Goal: Task Accomplishment & Management: Manage account settings

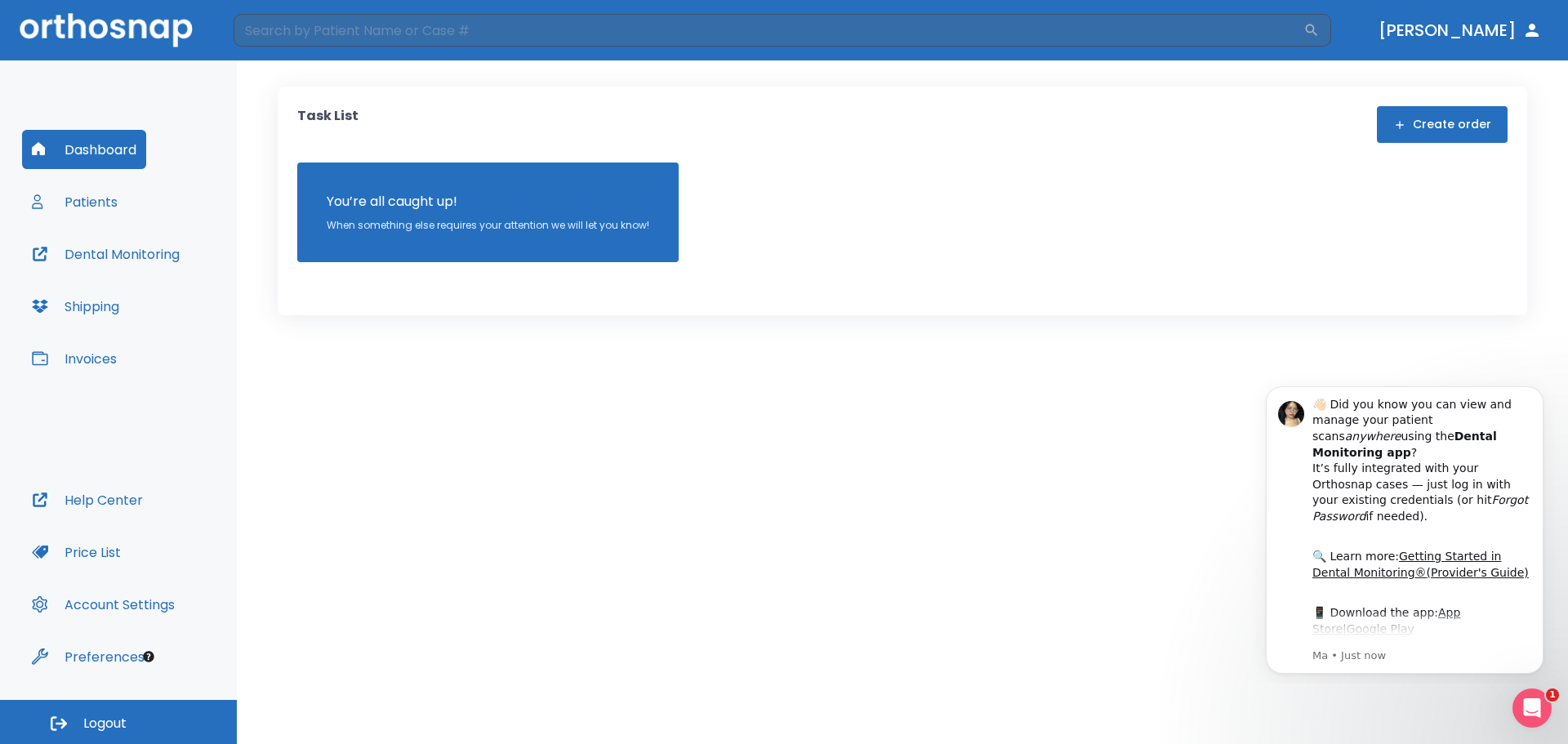
click at [98, 206] on button "Patients" at bounding box center [75, 202] width 105 height 40
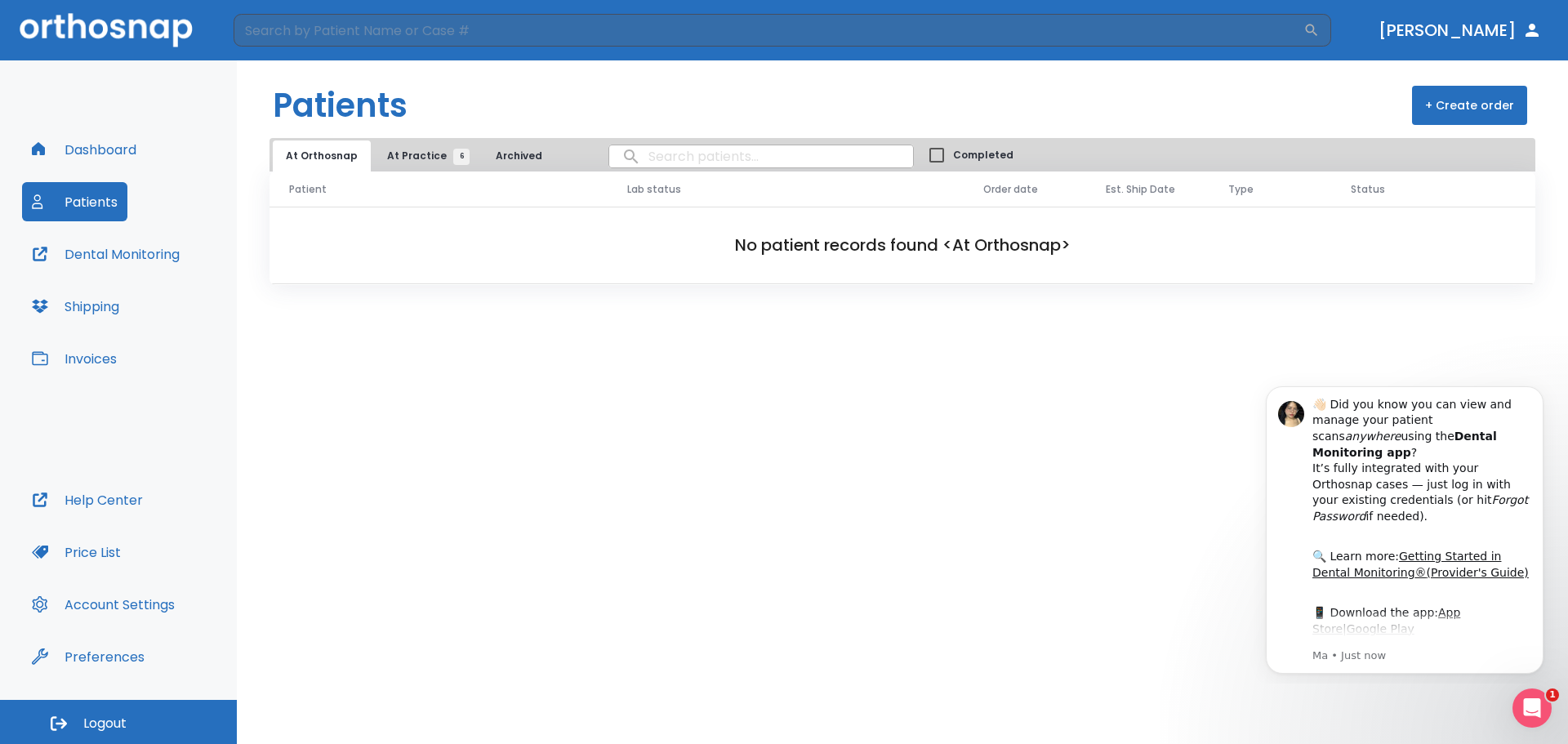
click at [420, 156] on span "At Practice 6" at bounding box center [424, 156] width 74 height 15
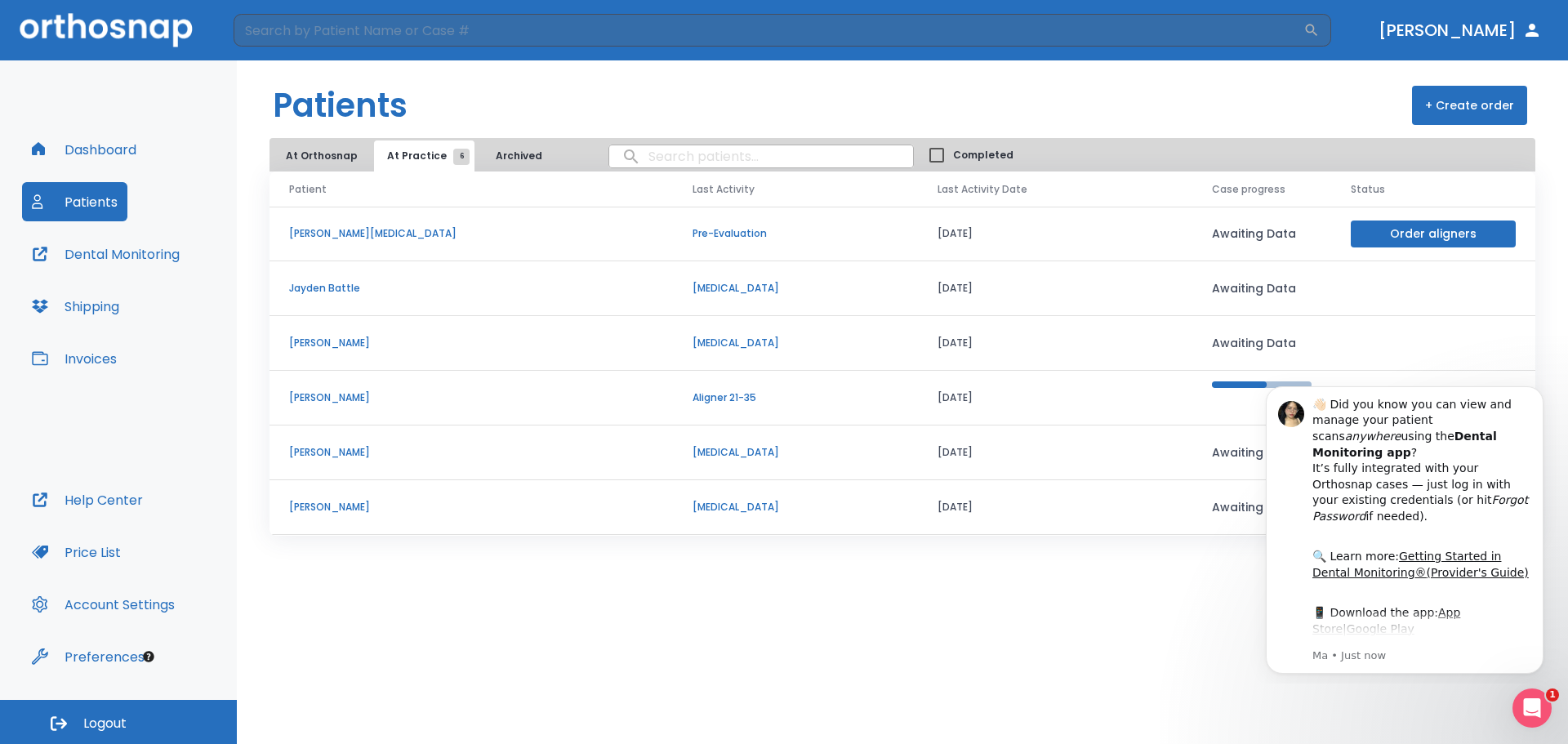
click at [386, 402] on p "[PERSON_NAME]" at bounding box center [470, 397] width 364 height 15
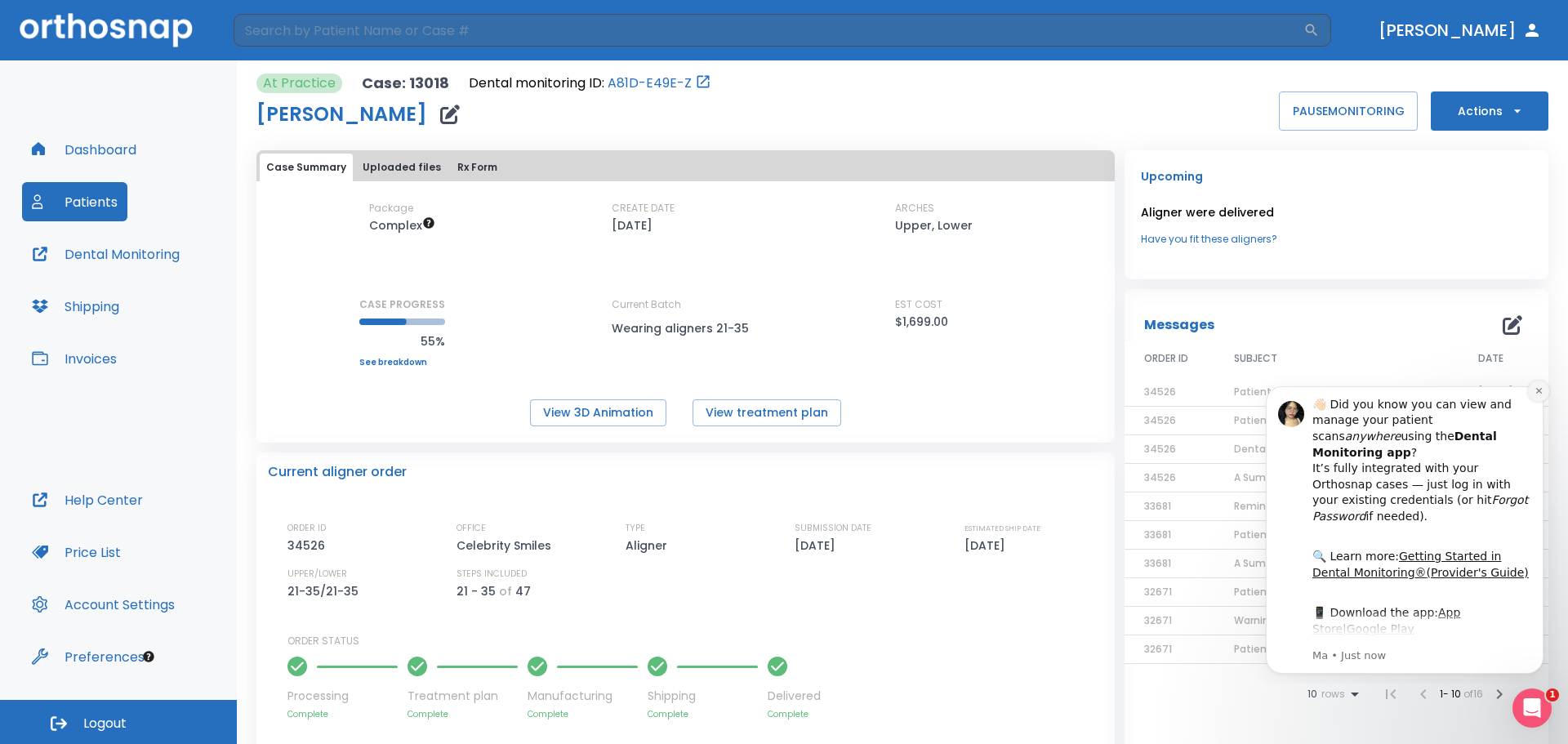
click at [1540, 387] on icon "Dismiss notification" at bounding box center [1539, 390] width 9 height 9
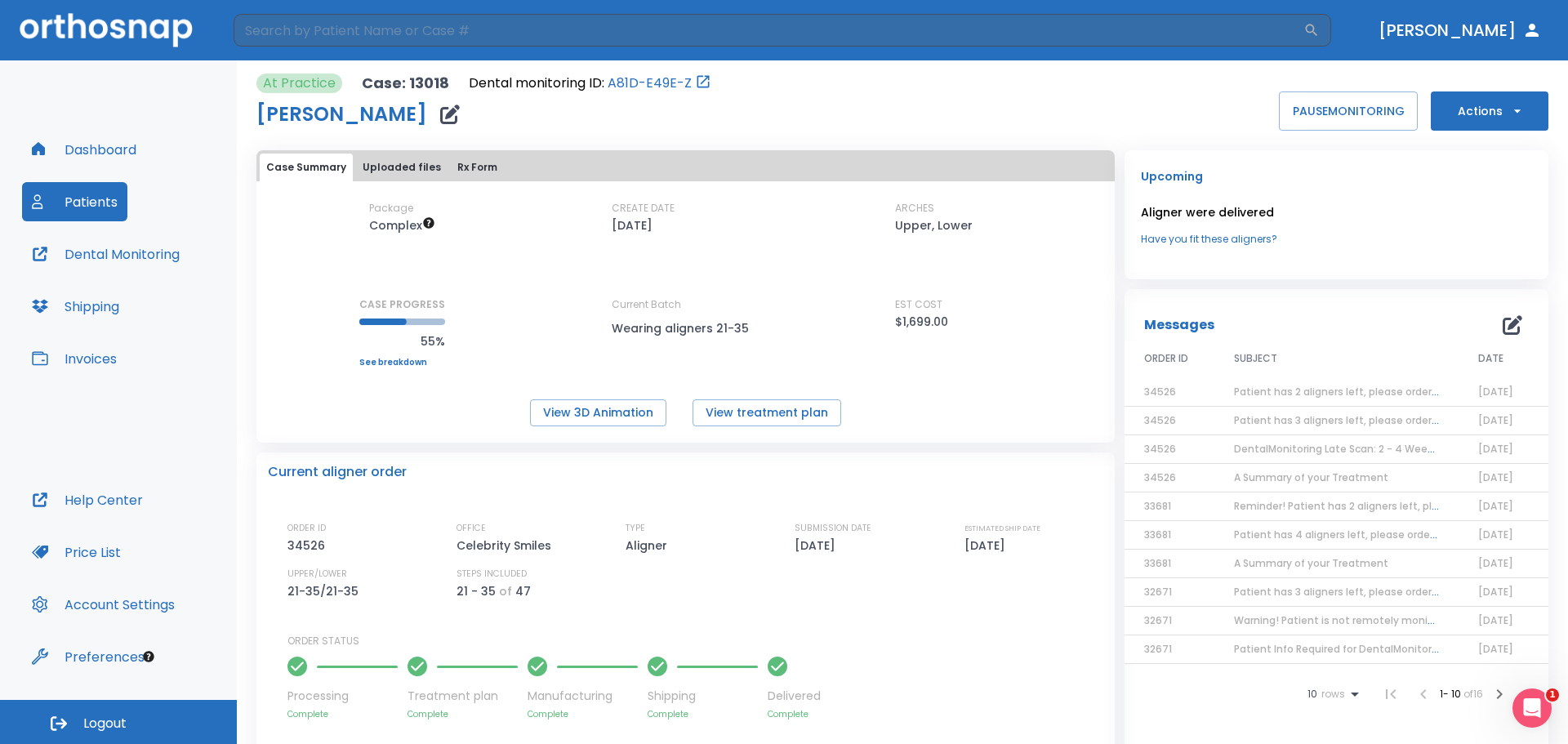
click at [1510, 108] on icon "button" at bounding box center [1517, 111] width 16 height 16
click at [1487, 238] on p "Order Next Aligners" at bounding box center [1479, 239] width 92 height 15
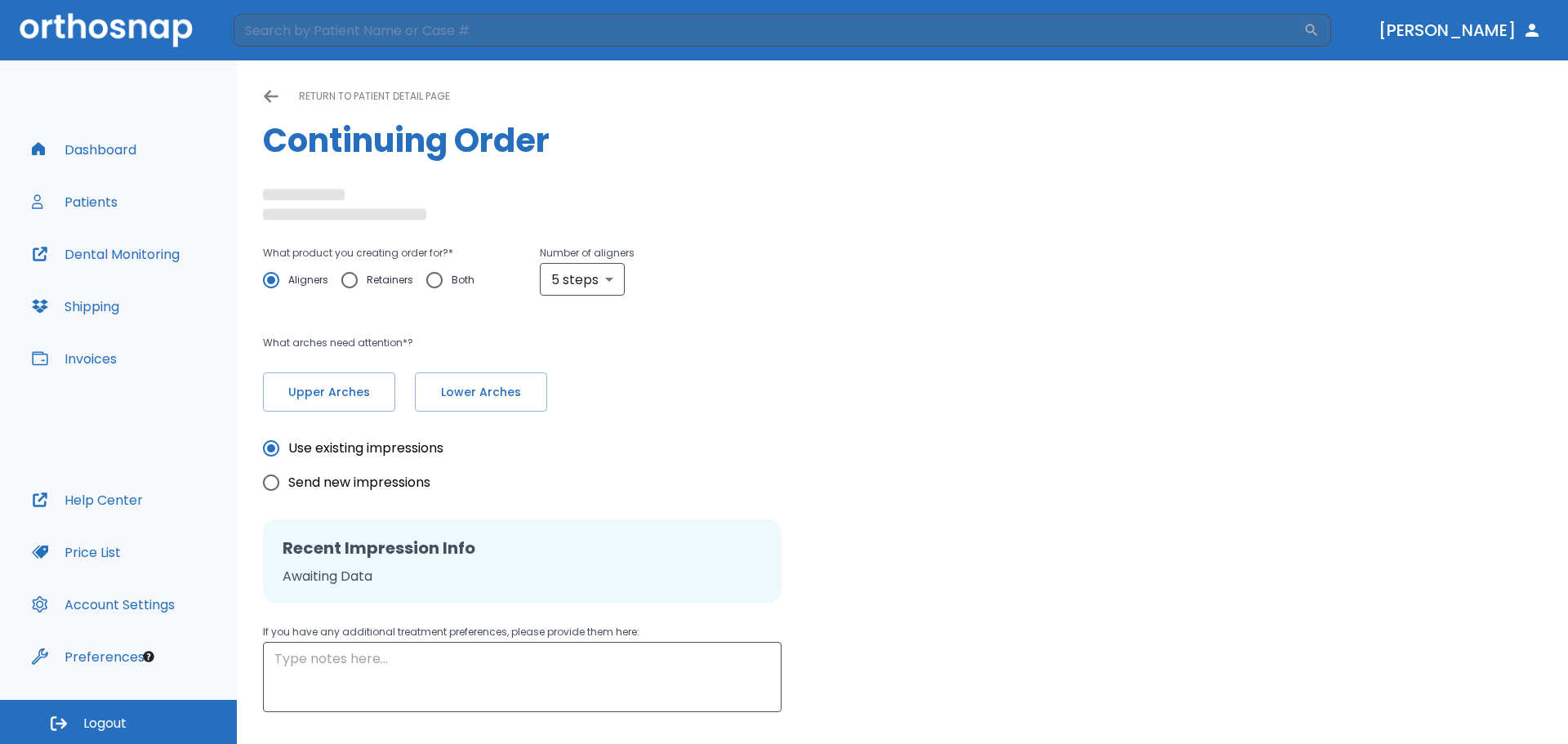
type input "custom"
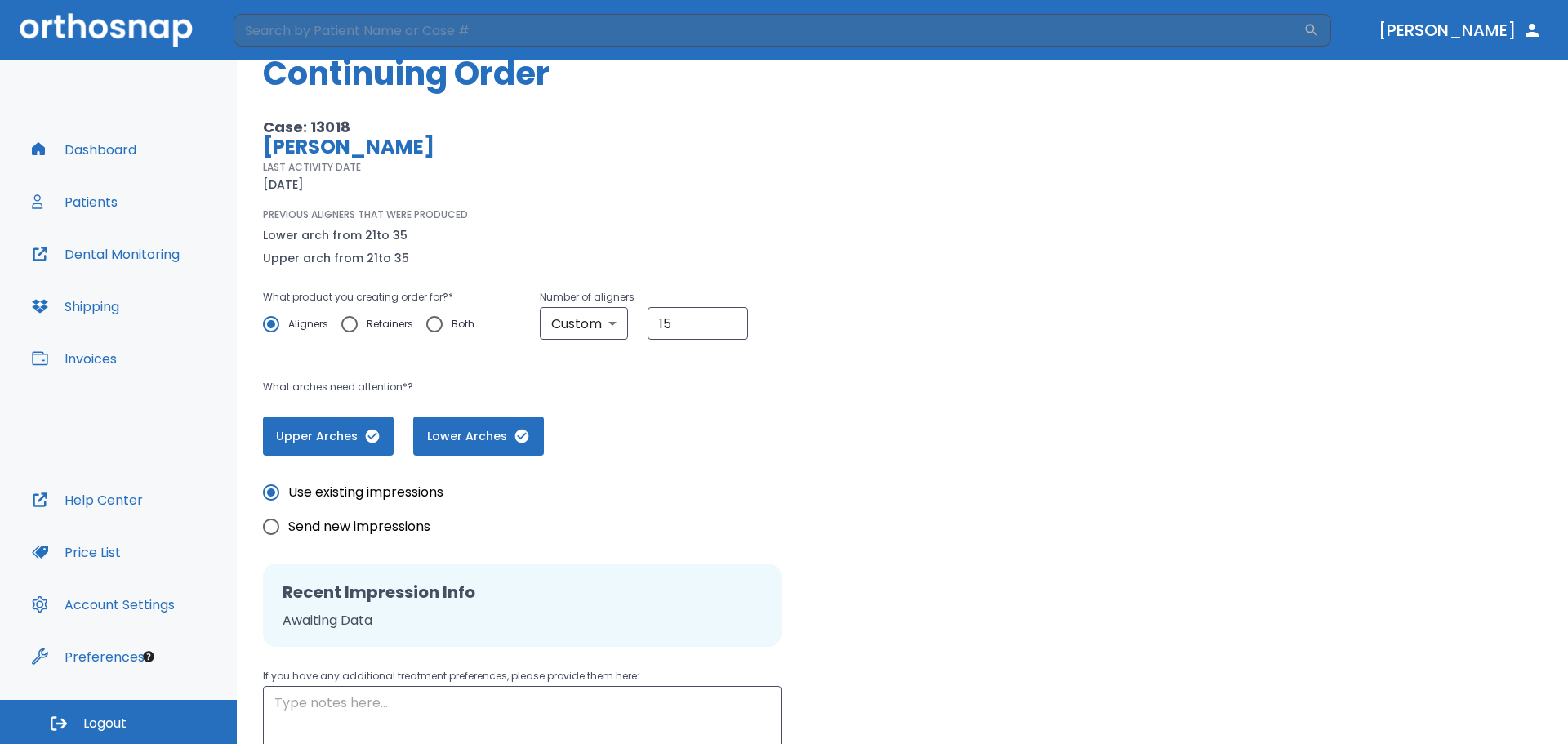
scroll to position [210, 0]
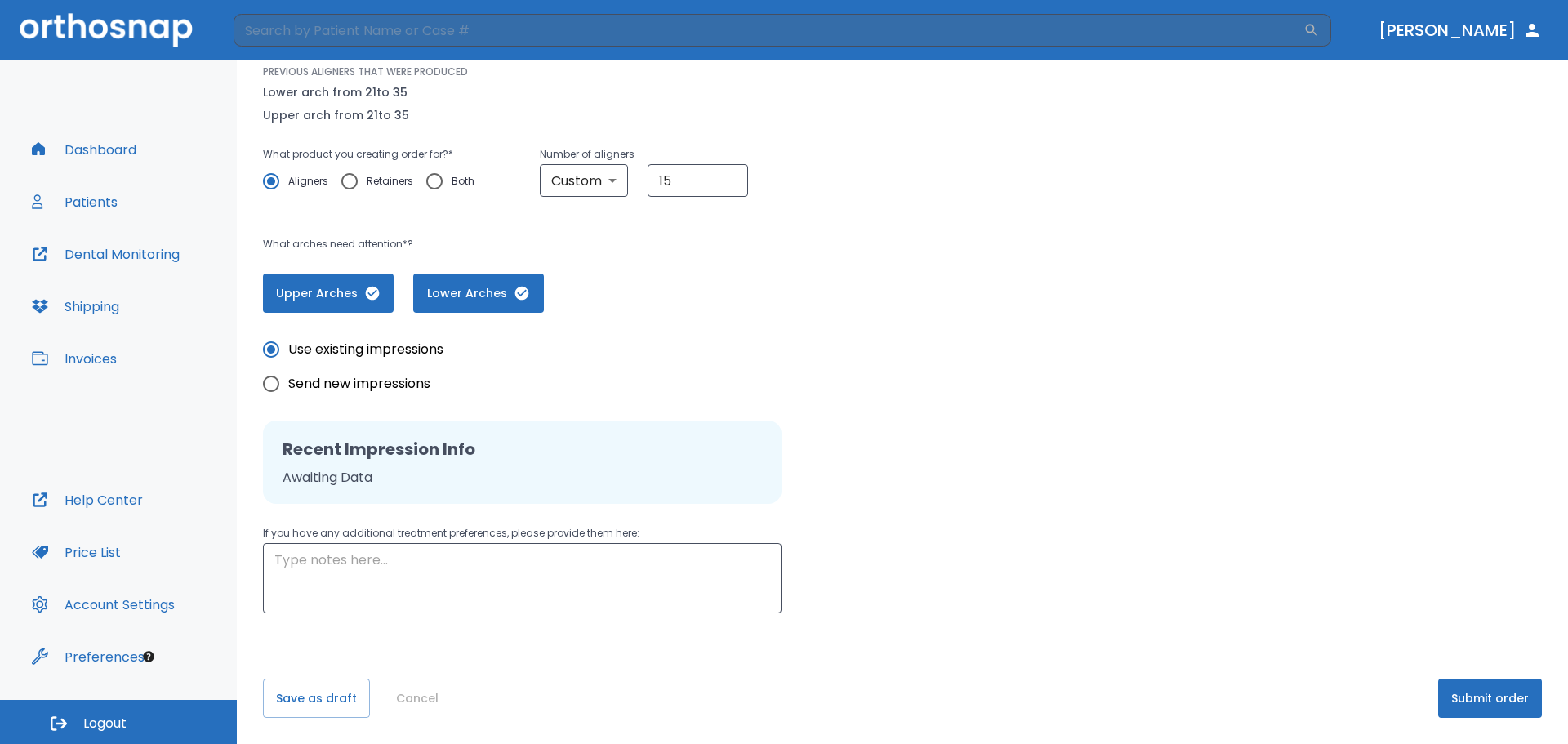
click at [1486, 694] on button "Submit order" at bounding box center [1490, 698] width 104 height 40
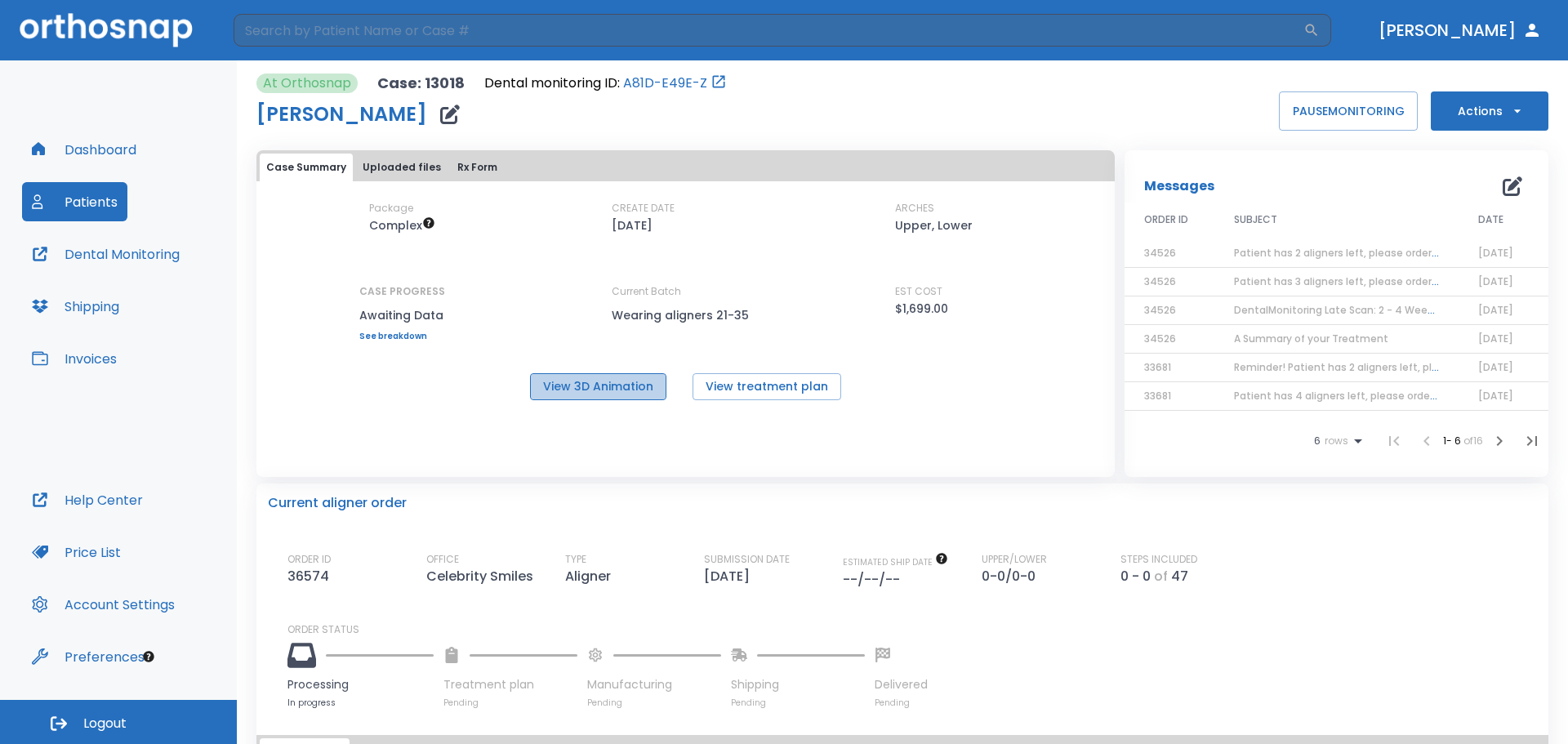
click at [617, 390] on button "View 3D Animation" at bounding box center [598, 386] width 137 height 27
click at [664, 87] on link "A81D-E49E-Z" at bounding box center [665, 83] width 84 height 20
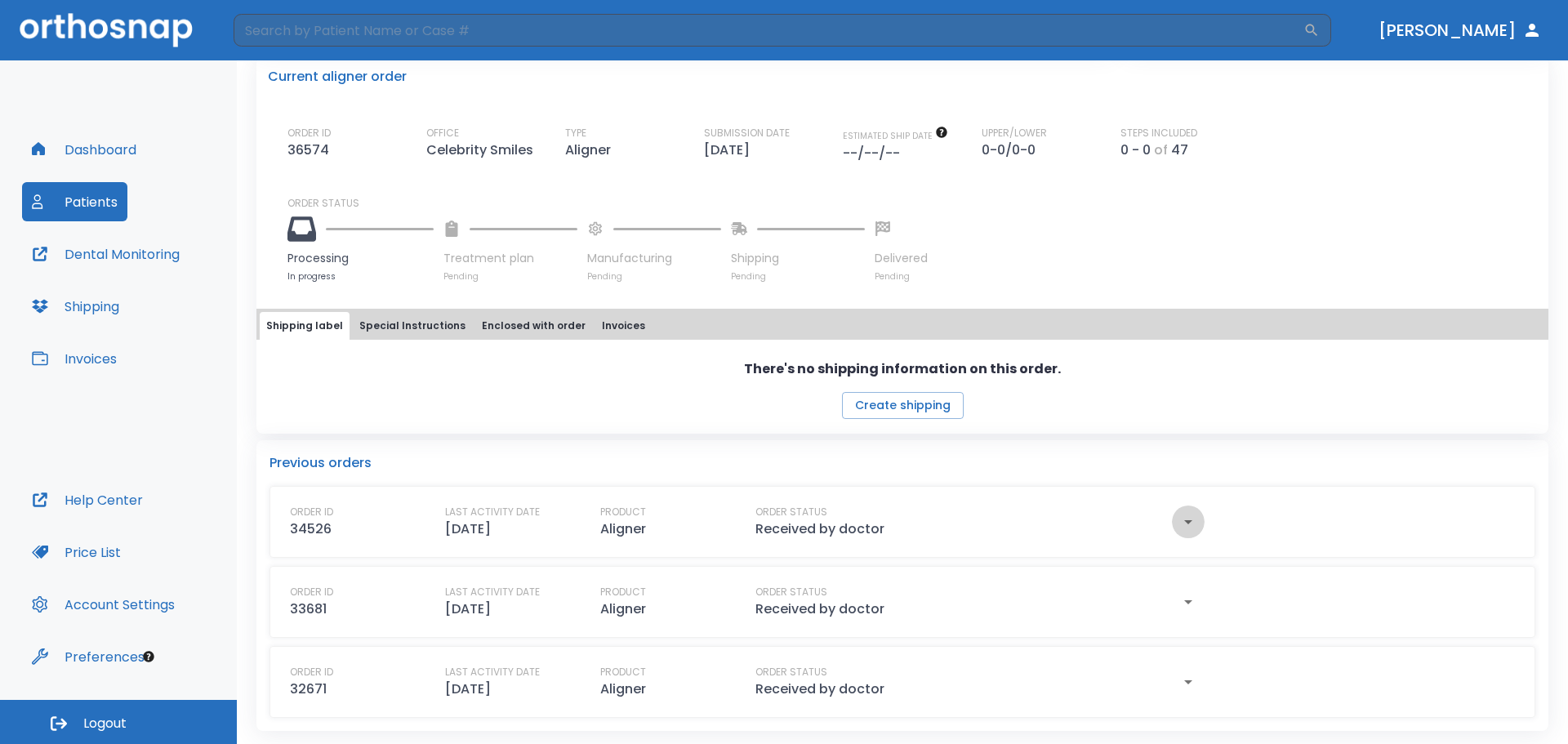
click at [1178, 515] on icon "button" at bounding box center [1188, 521] width 20 height 20
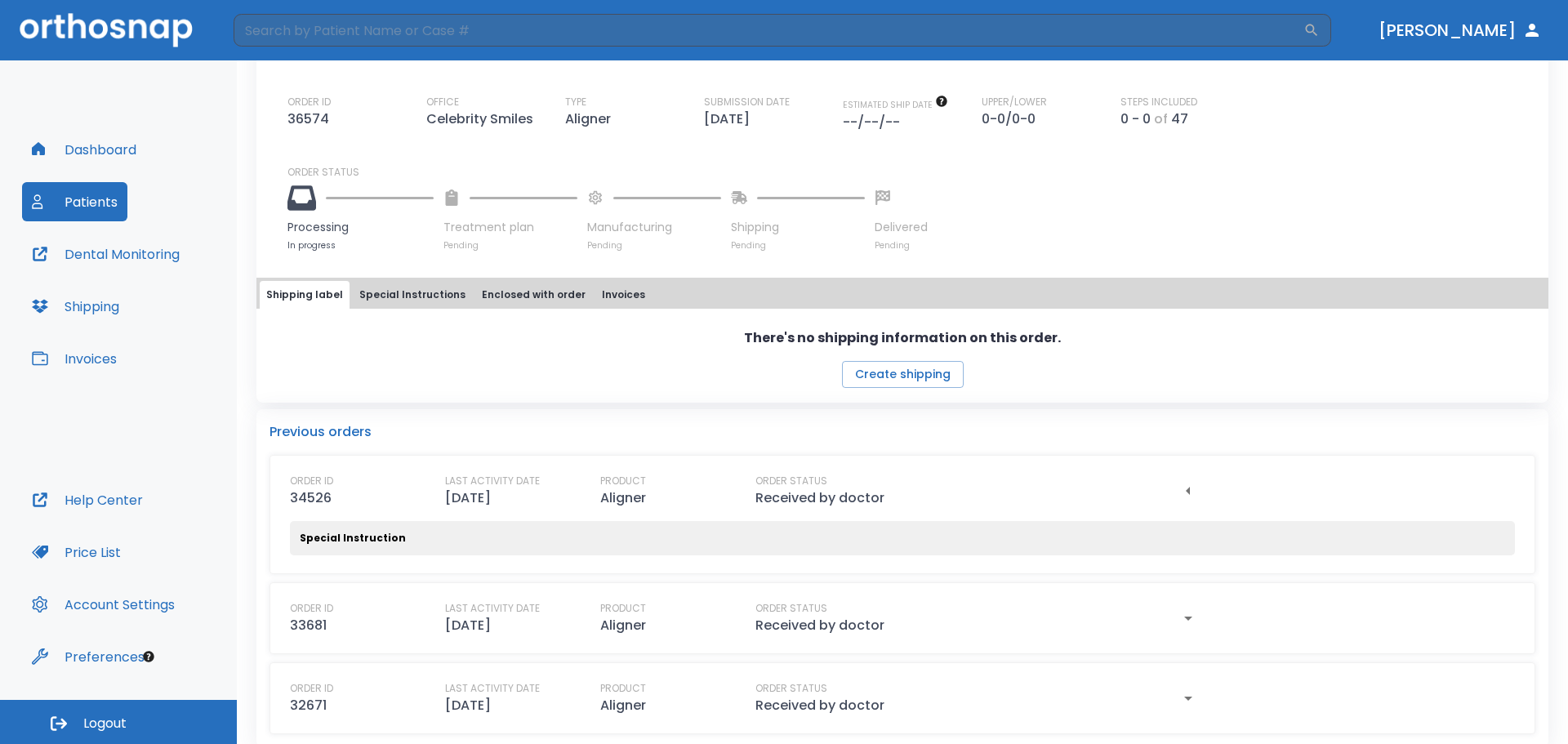
scroll to position [474, 0]
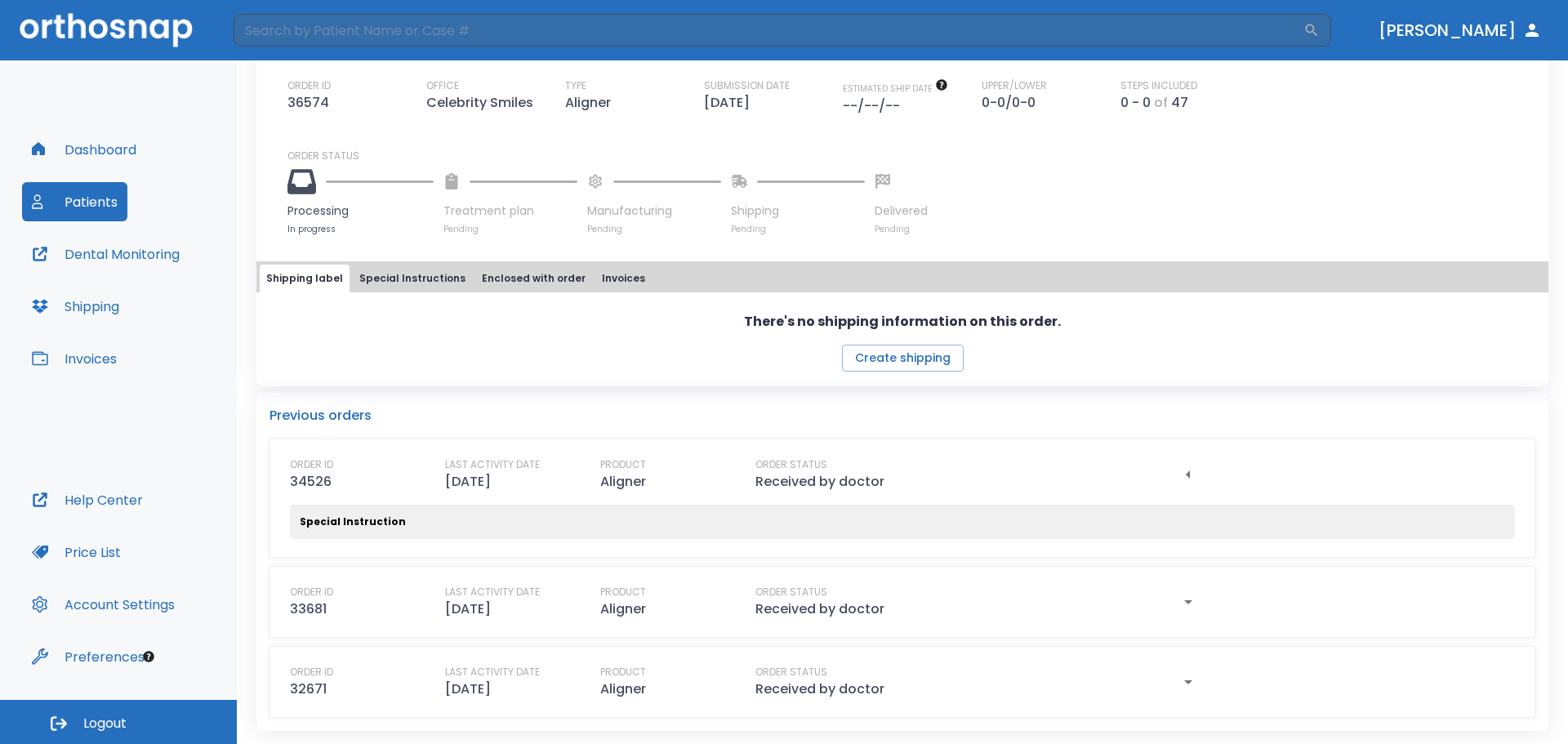
click at [1186, 684] on icon "button" at bounding box center [1188, 681] width 20 height 20
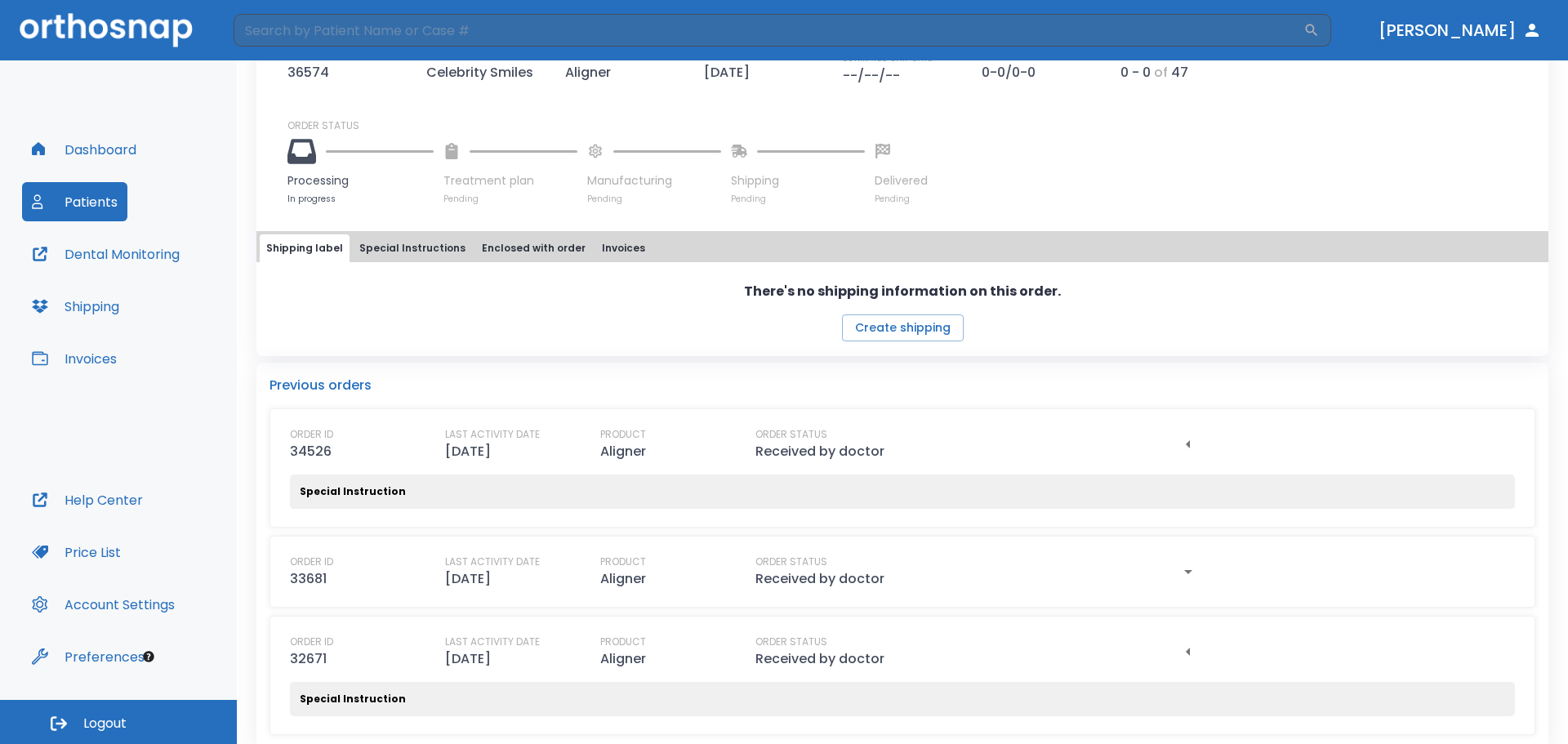
scroll to position [521, 0]
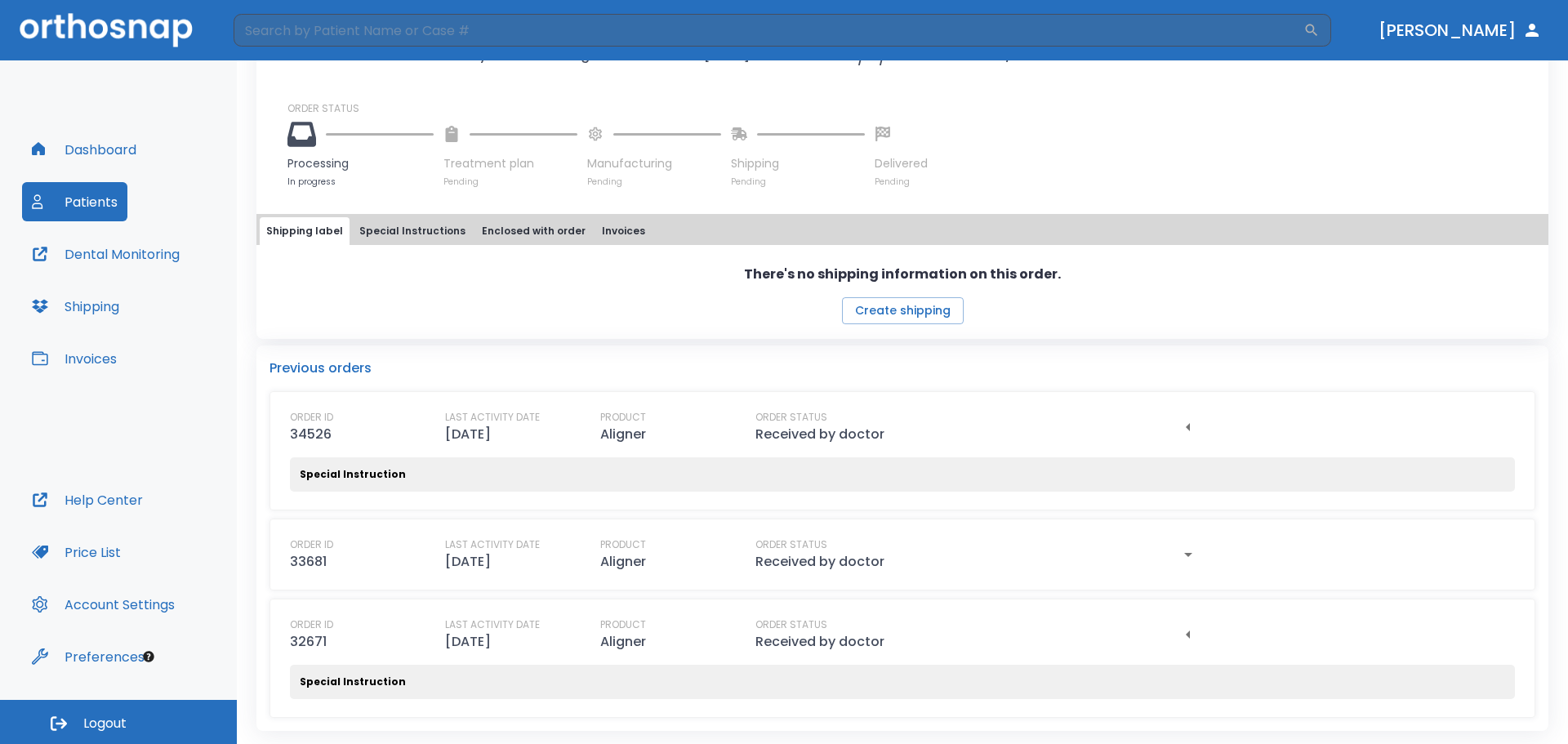
click at [1179, 551] on icon "button" at bounding box center [1188, 554] width 20 height 20
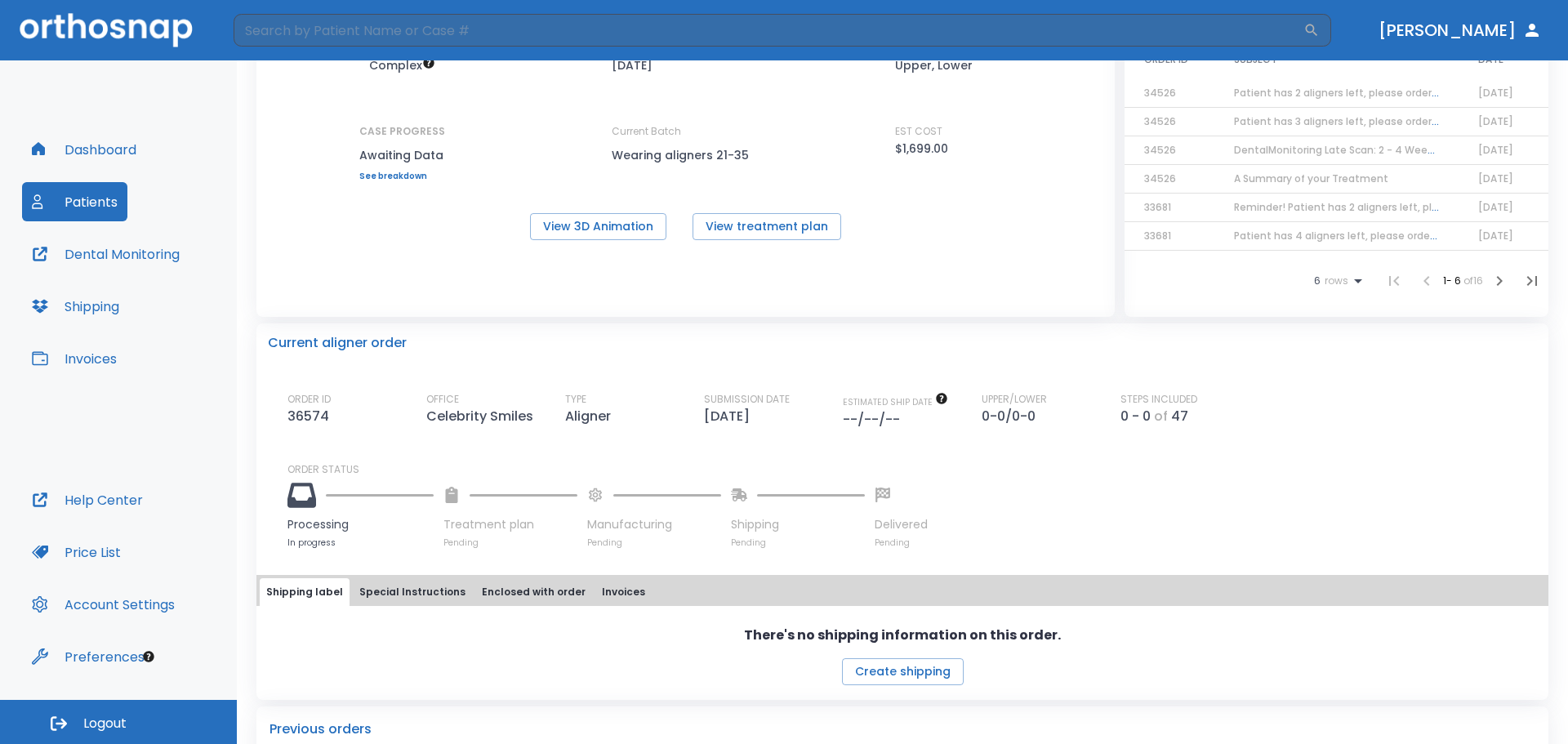
scroll to position [0, 0]
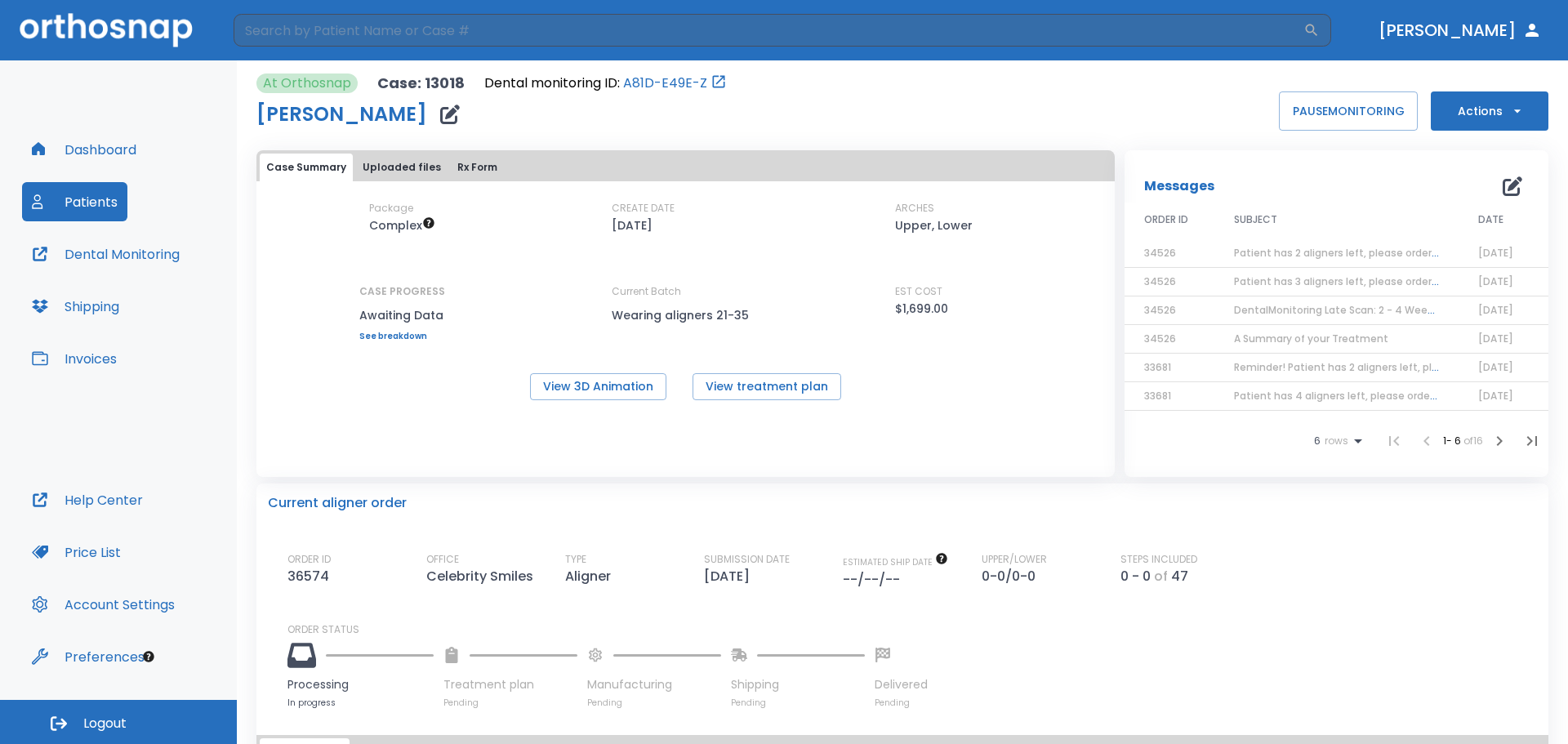
click at [1448, 96] on button "Actions" at bounding box center [1490, 111] width 118 height 40
click at [1476, 280] on p "Order Next Aligners" at bounding box center [1479, 280] width 92 height 15
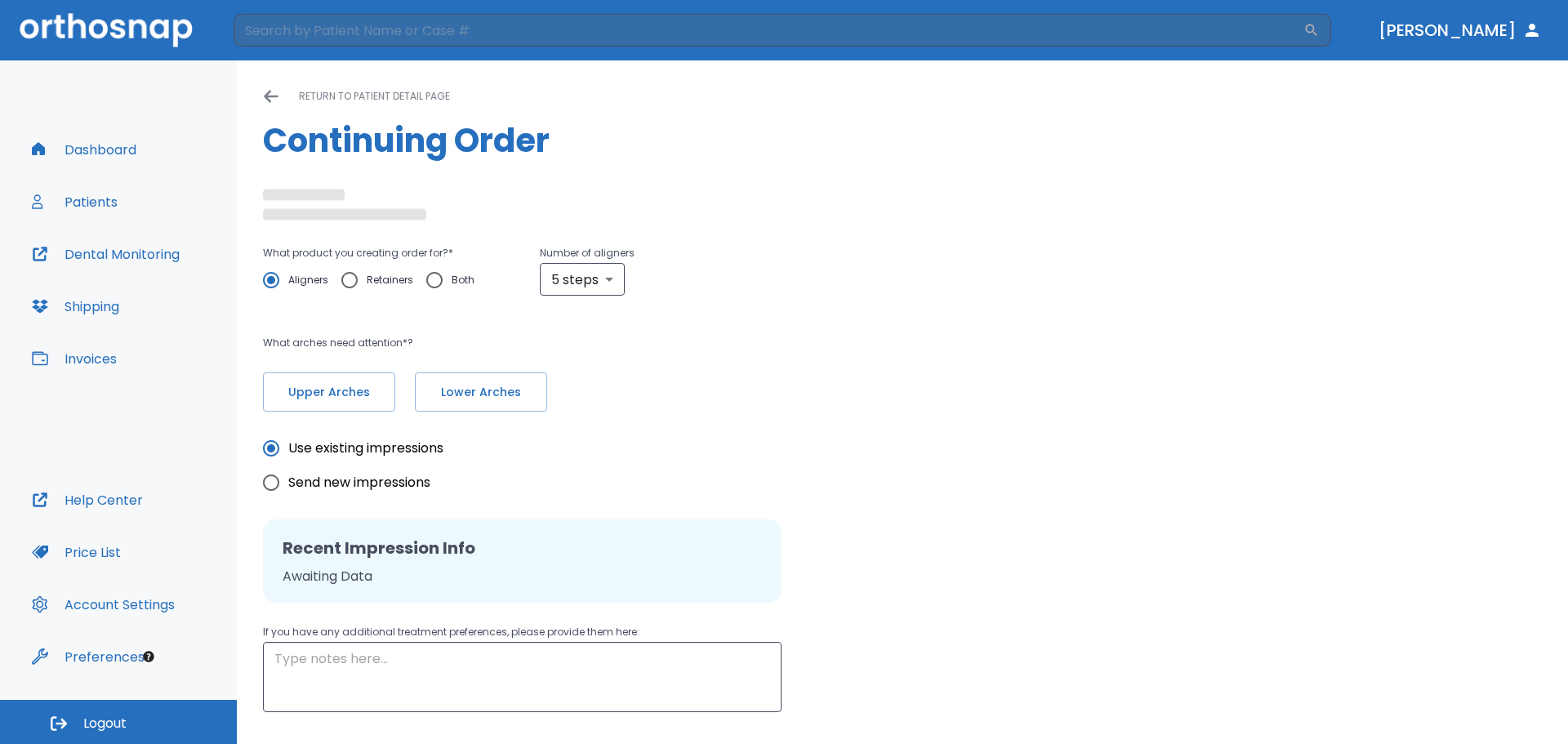
type input "custom"
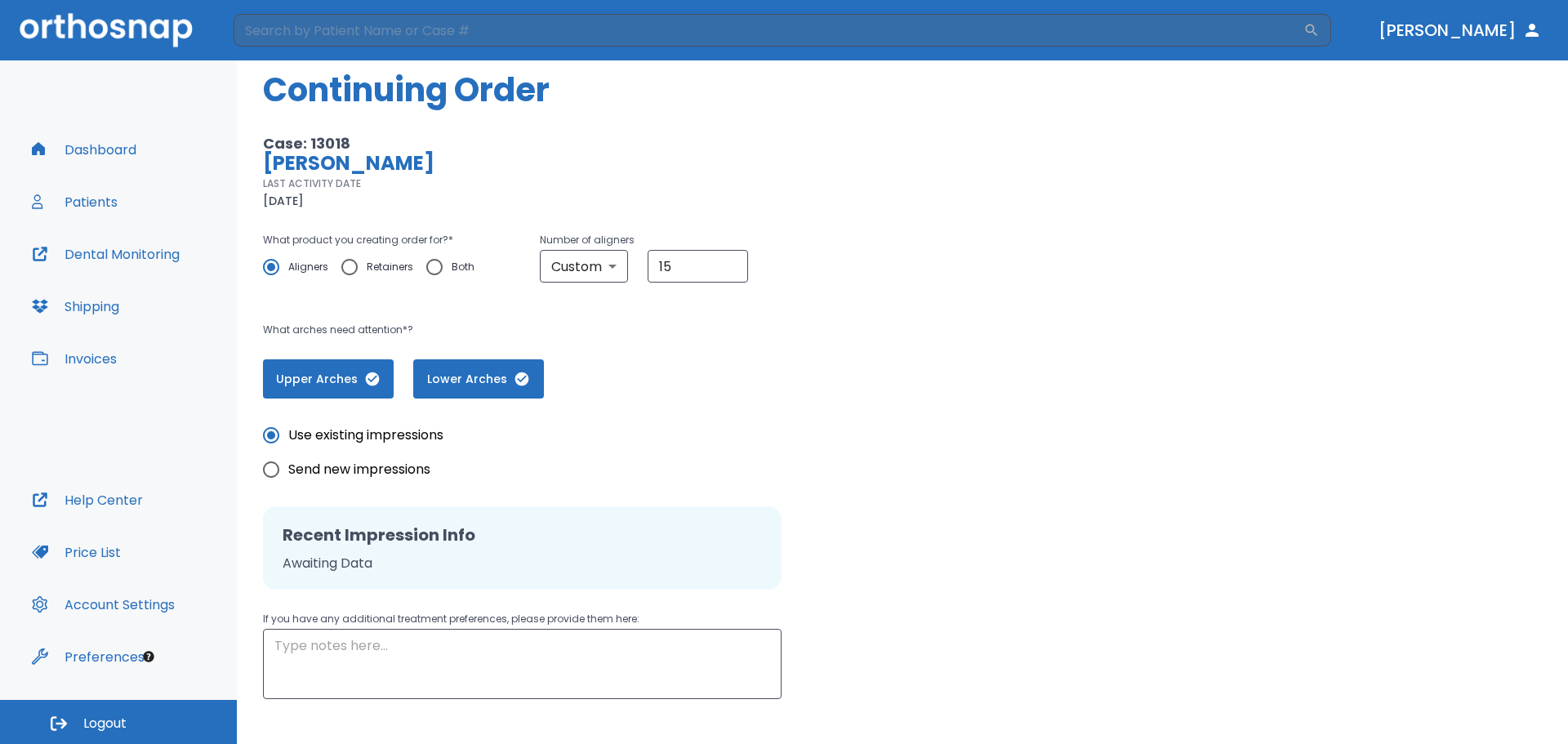
scroll to position [137, 0]
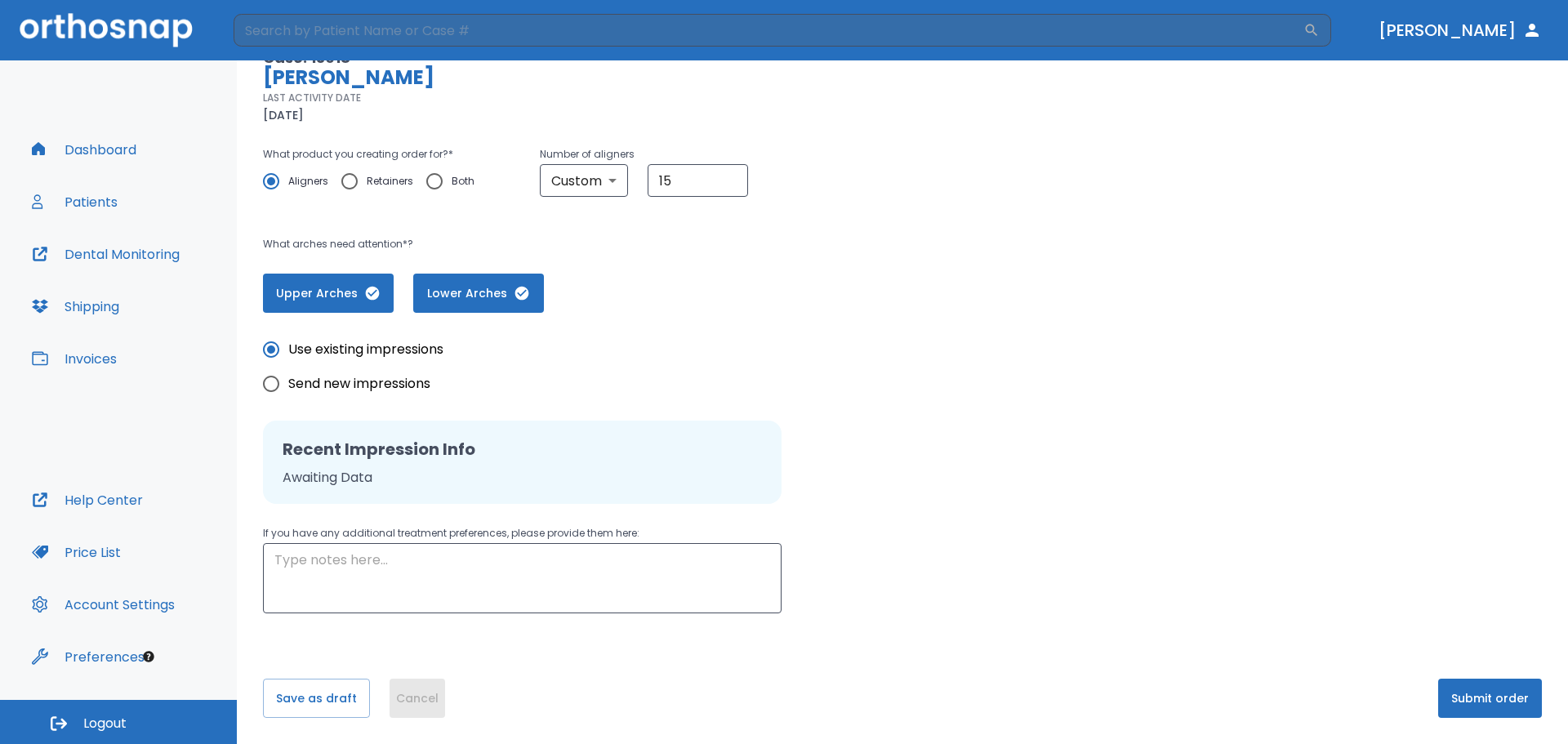
click at [418, 700] on button "Cancel" at bounding box center [417, 698] width 56 height 40
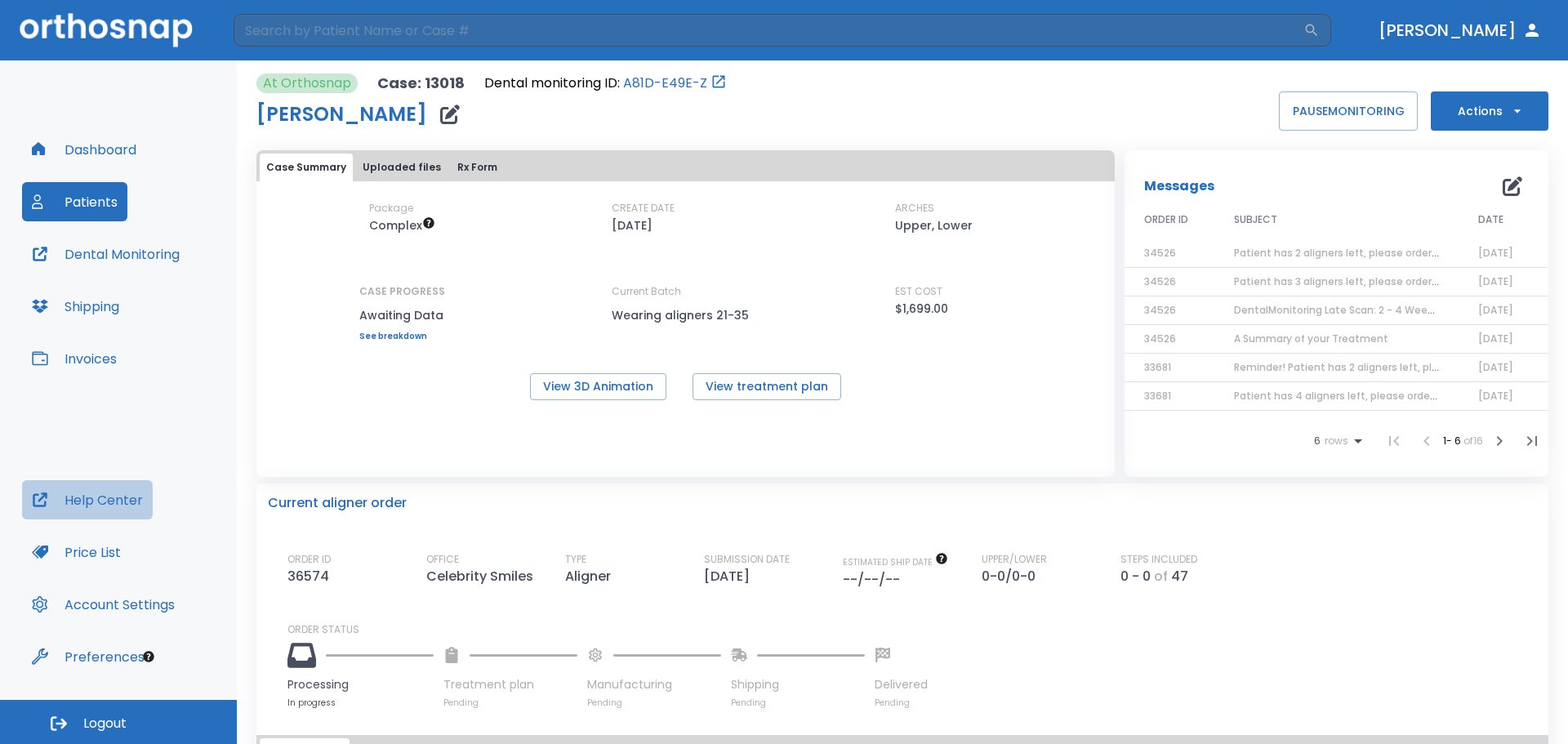
click at [100, 495] on button "Help Center" at bounding box center [88, 500] width 131 height 40
click at [1528, 28] on icon "button" at bounding box center [1532, 30] width 20 height 20
click at [1535, 32] on icon "button" at bounding box center [1532, 30] width 20 height 20
click at [1042, 440] on div "Case Summary Uploaded files Rx Form Package Complex CREATE DATE [DATE] ARCHES U…" at bounding box center [686, 314] width 858 height 327
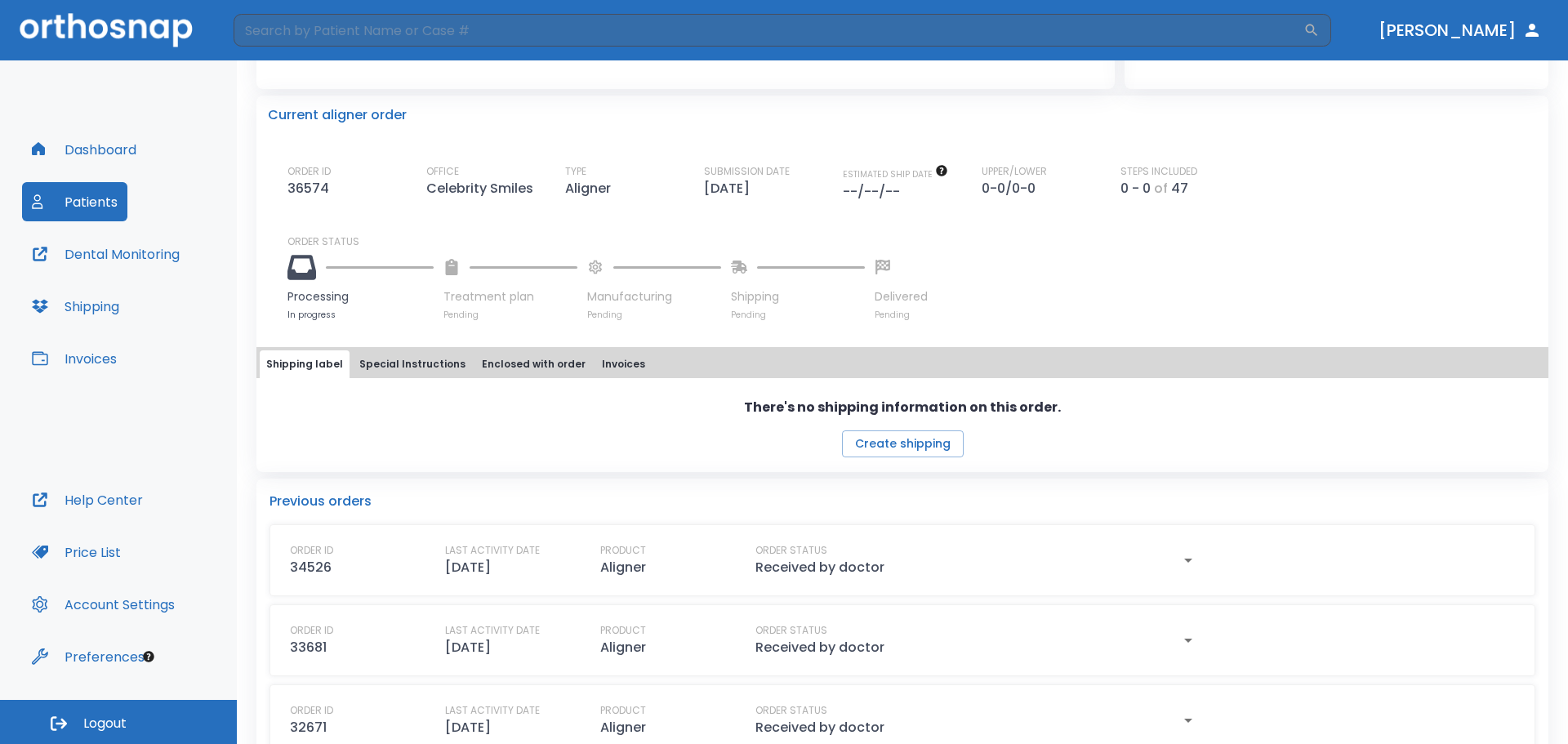
scroll to position [409, 0]
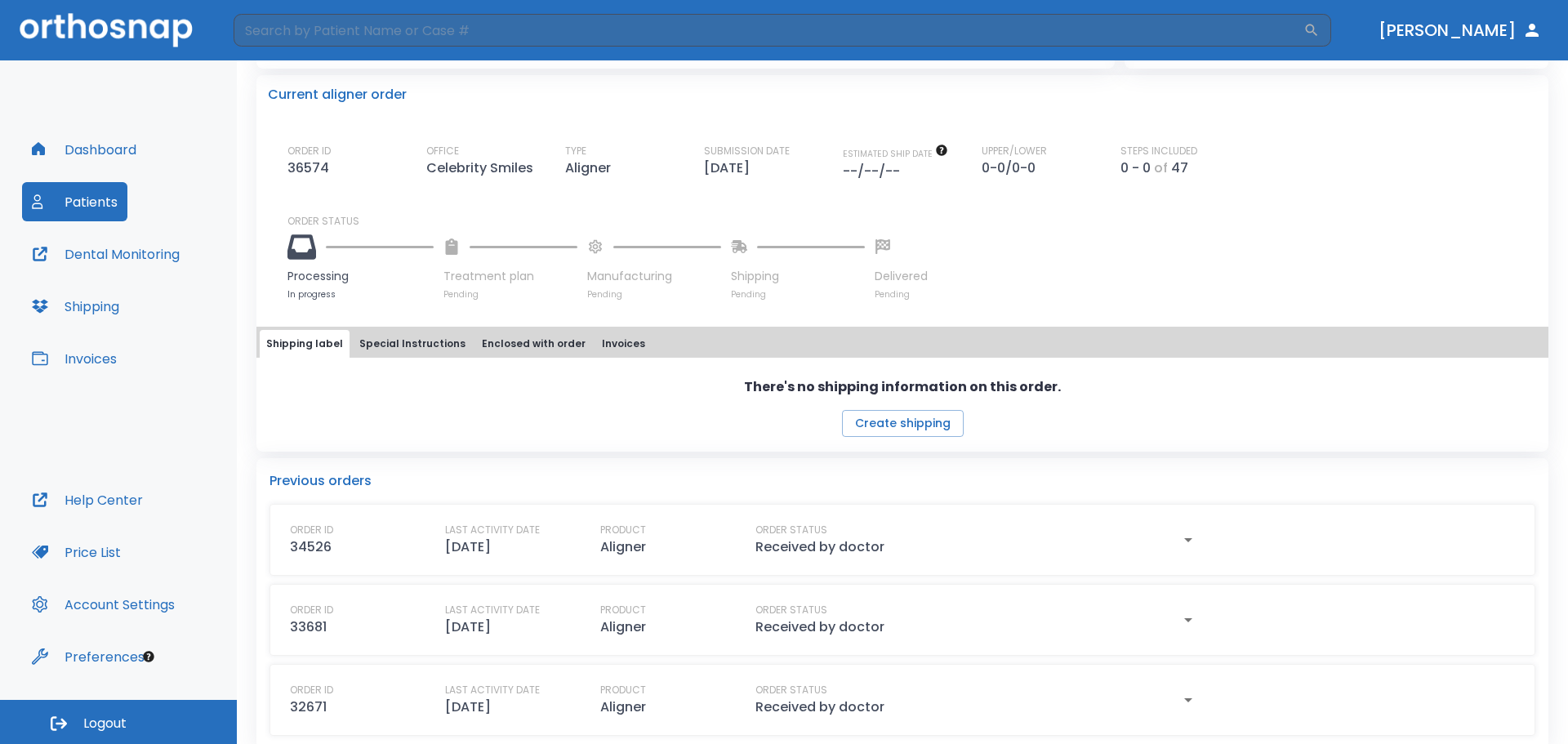
click at [634, 341] on div "Shipping label Special Instructions Enclosed with order Invoices" at bounding box center [902, 344] width 1285 height 28
click at [595, 344] on button "Invoices" at bounding box center [624, 344] width 57 height 28
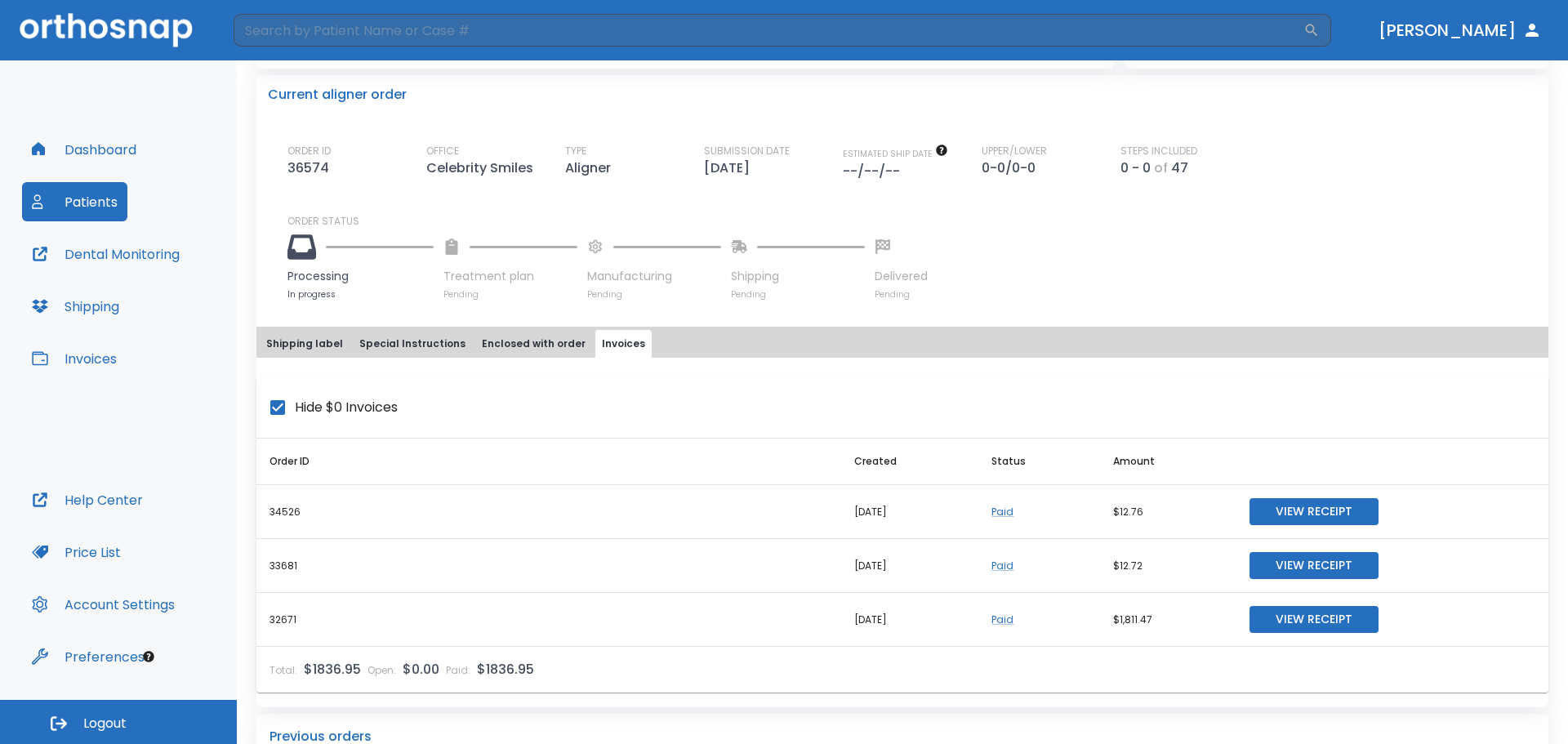
click at [297, 344] on button "Shipping label" at bounding box center [304, 344] width 89 height 28
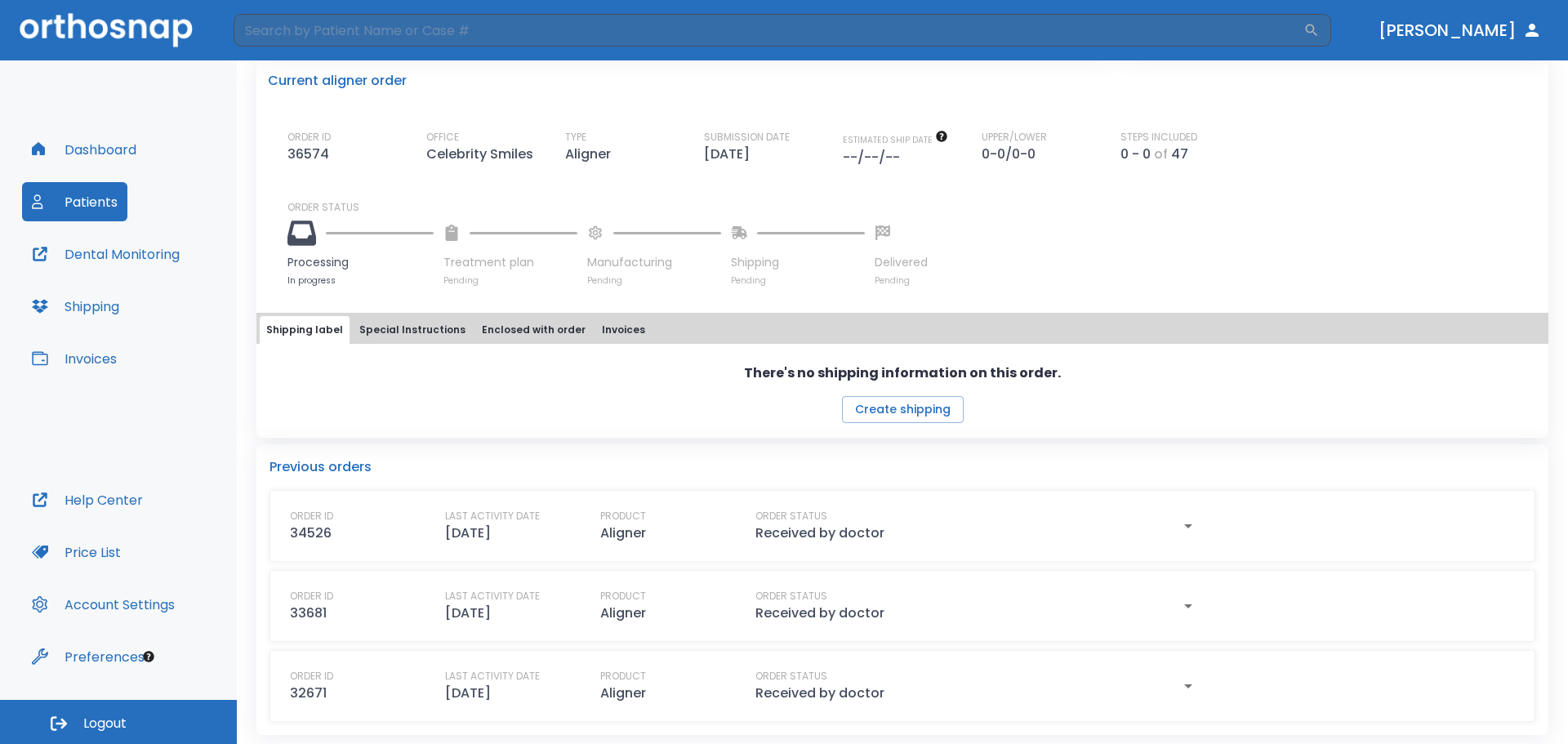
scroll to position [427, 0]
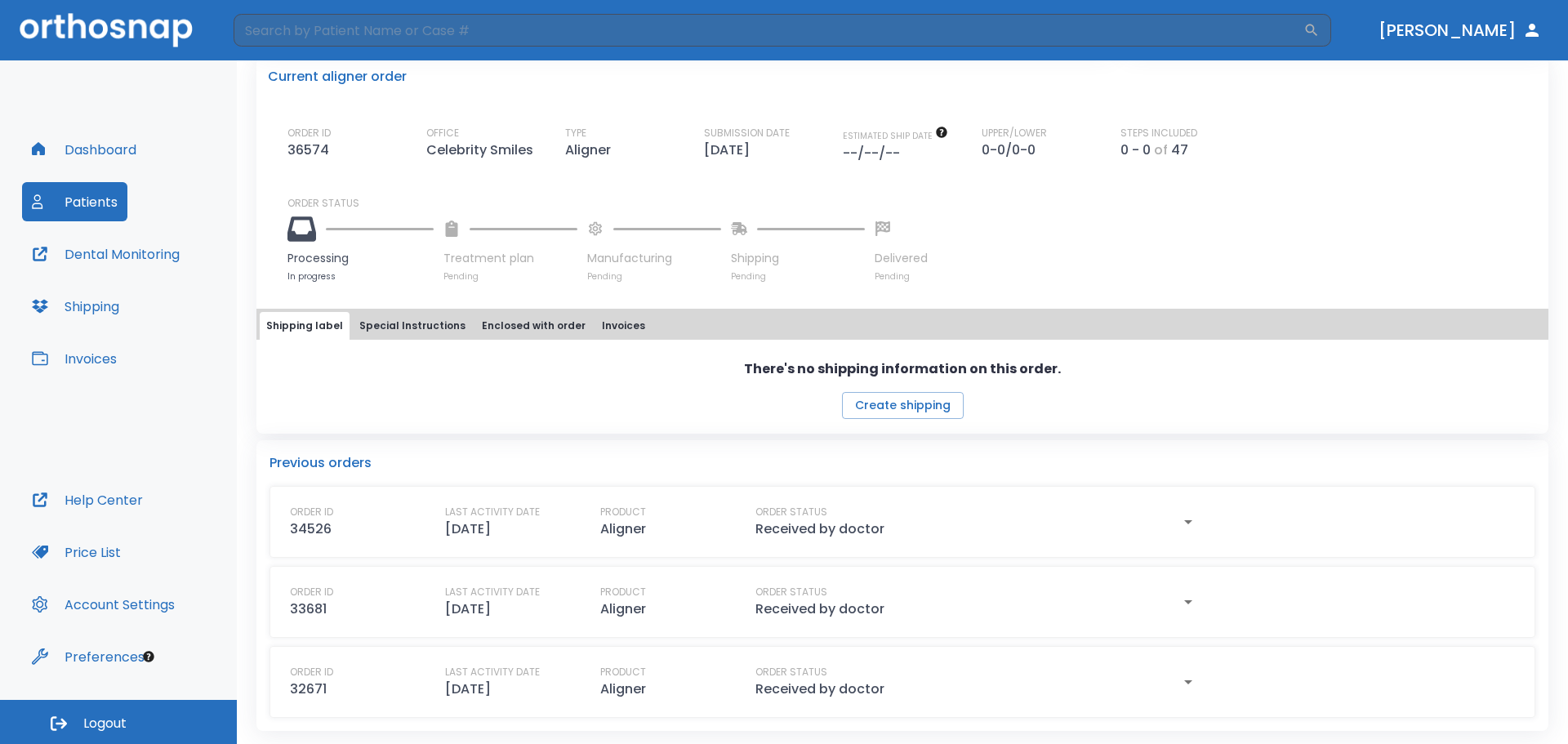
click at [1193, 519] on button "button" at bounding box center [1189, 522] width 33 height 34
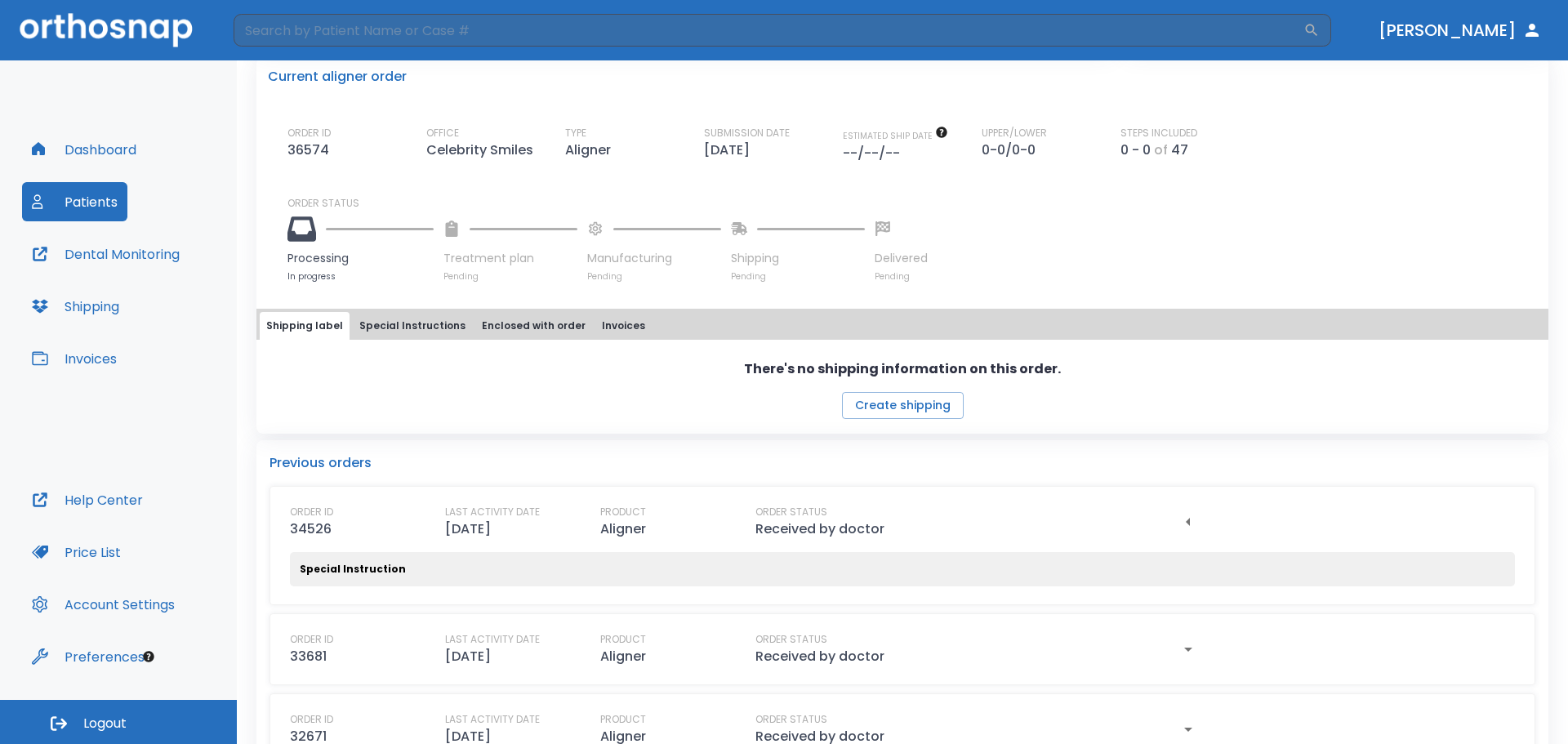
drag, startPoint x: 1193, startPoint y: 519, endPoint x: 1183, endPoint y: 519, distance: 10.0
click at [1183, 519] on icon "button" at bounding box center [1188, 521] width 20 height 20
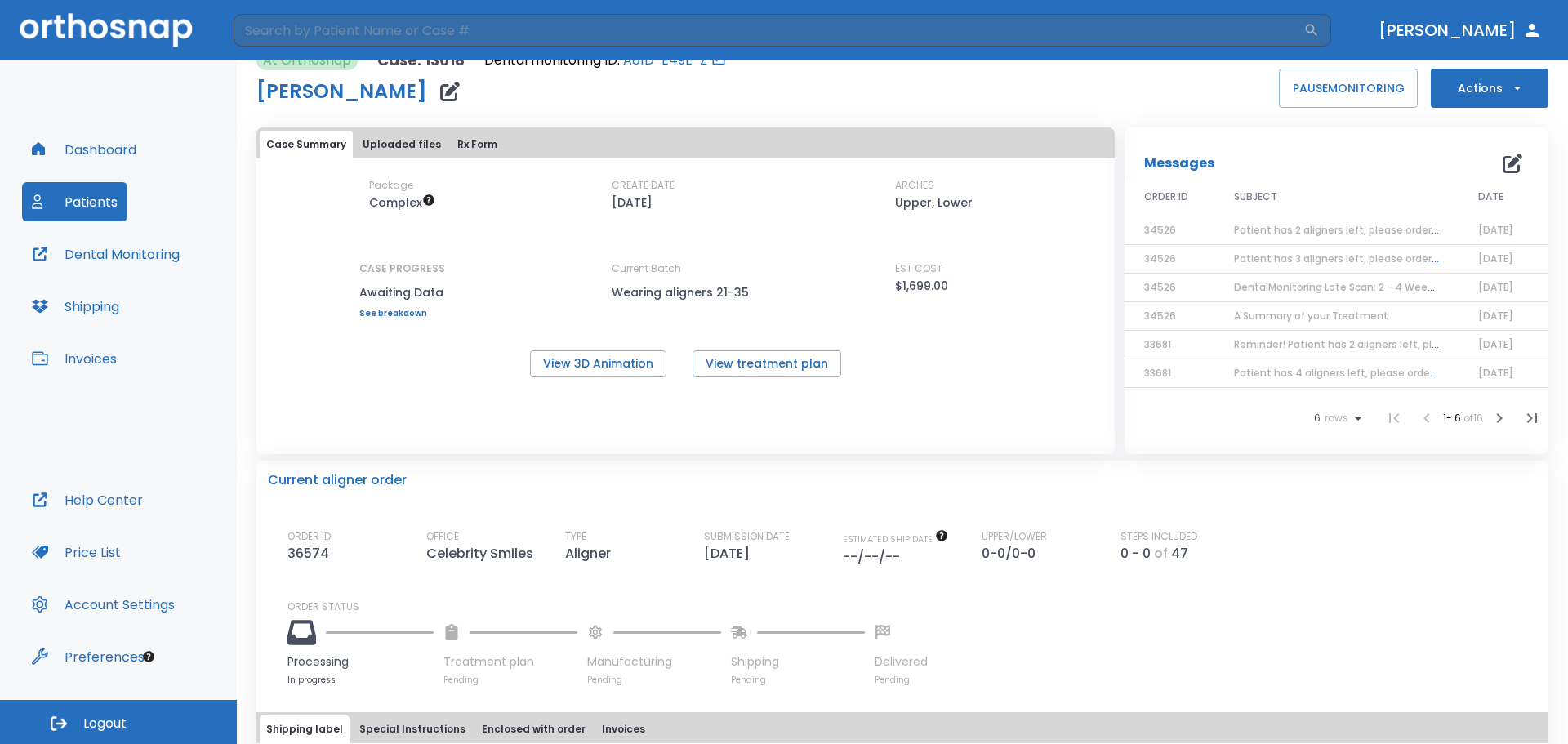
scroll to position [0, 0]
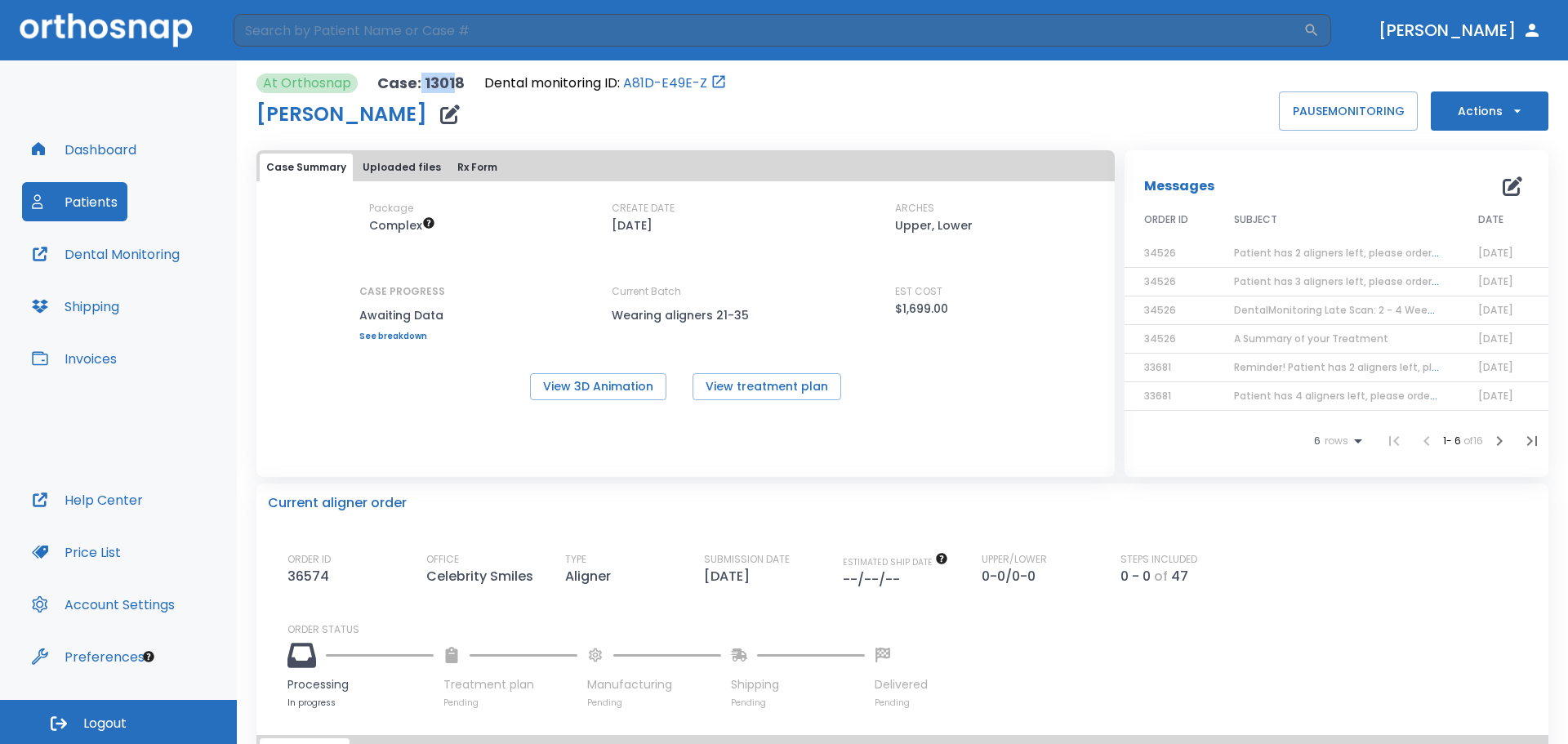
drag, startPoint x: 420, startPoint y: 84, endPoint x: 452, endPoint y: 84, distance: 32.0
click at [452, 84] on p "Case: 13018" at bounding box center [421, 83] width 88 height 20
click at [512, 107] on div "[PERSON_NAME]" at bounding box center [491, 114] width 470 height 33
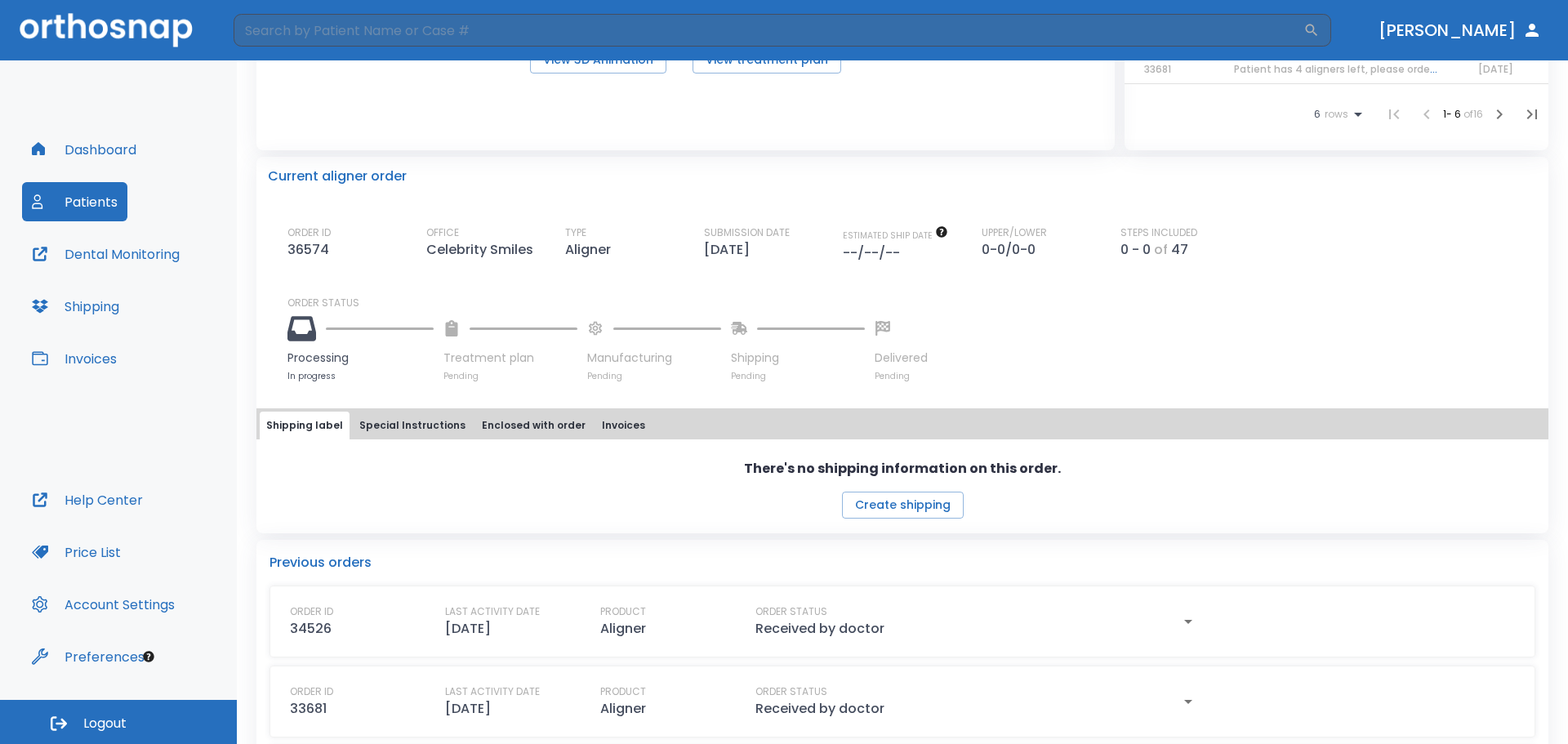
scroll to position [82, 0]
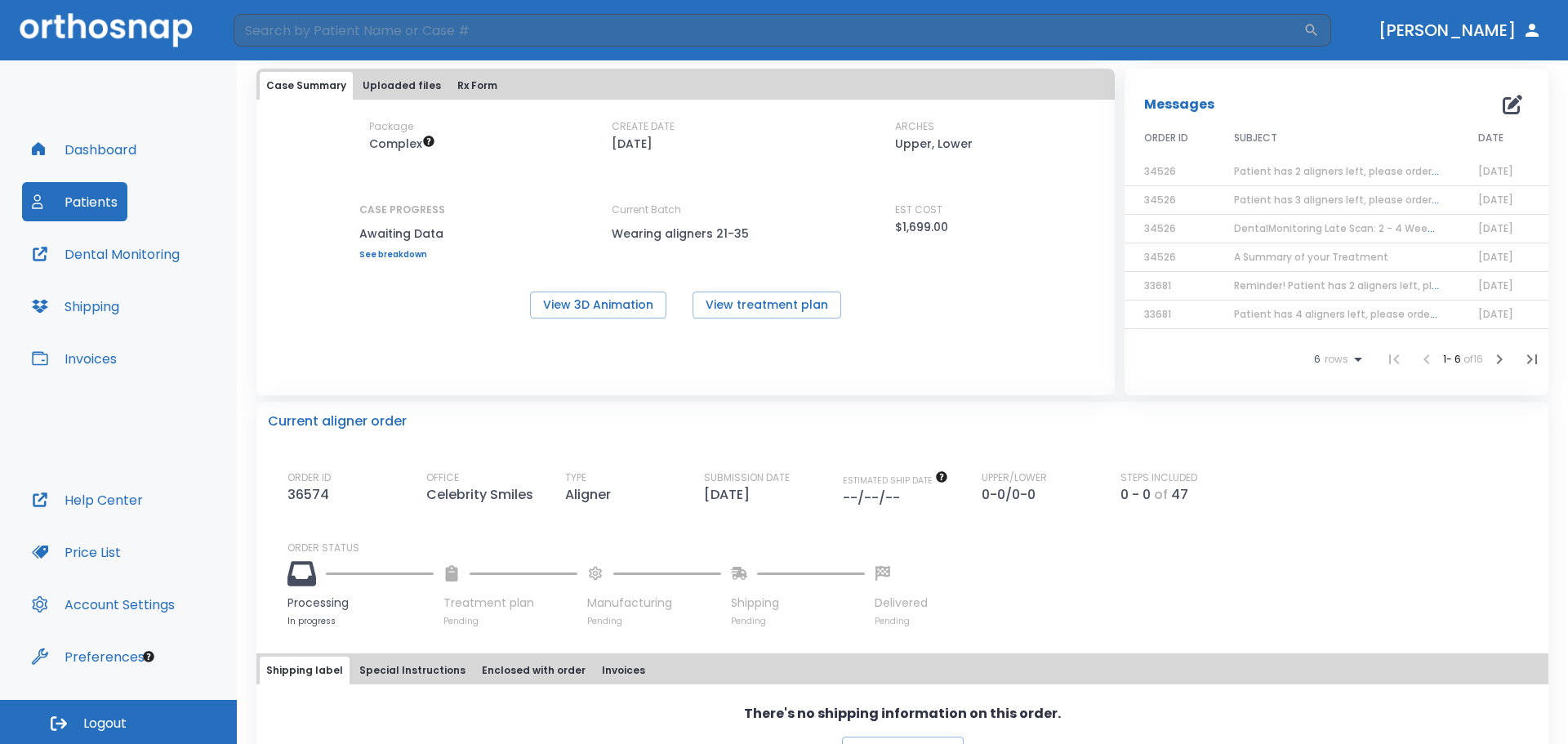
drag, startPoint x: 965, startPoint y: 480, endPoint x: 975, endPoint y: 480, distance: 10.0
click at [948, 480] on span "ESTIMATED SHIP DATE" at bounding box center [895, 481] width 105 height 12
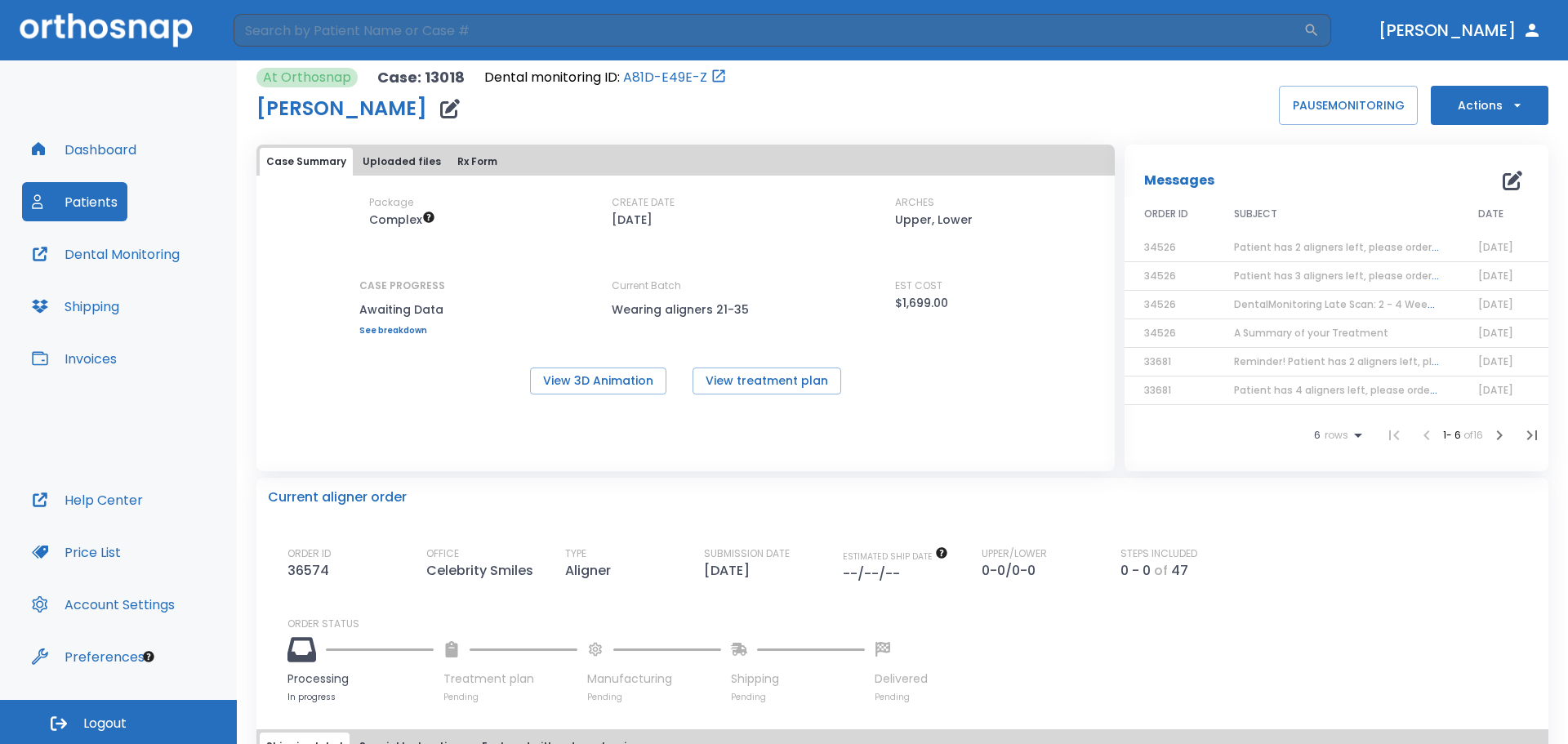
scroll to position [0, 0]
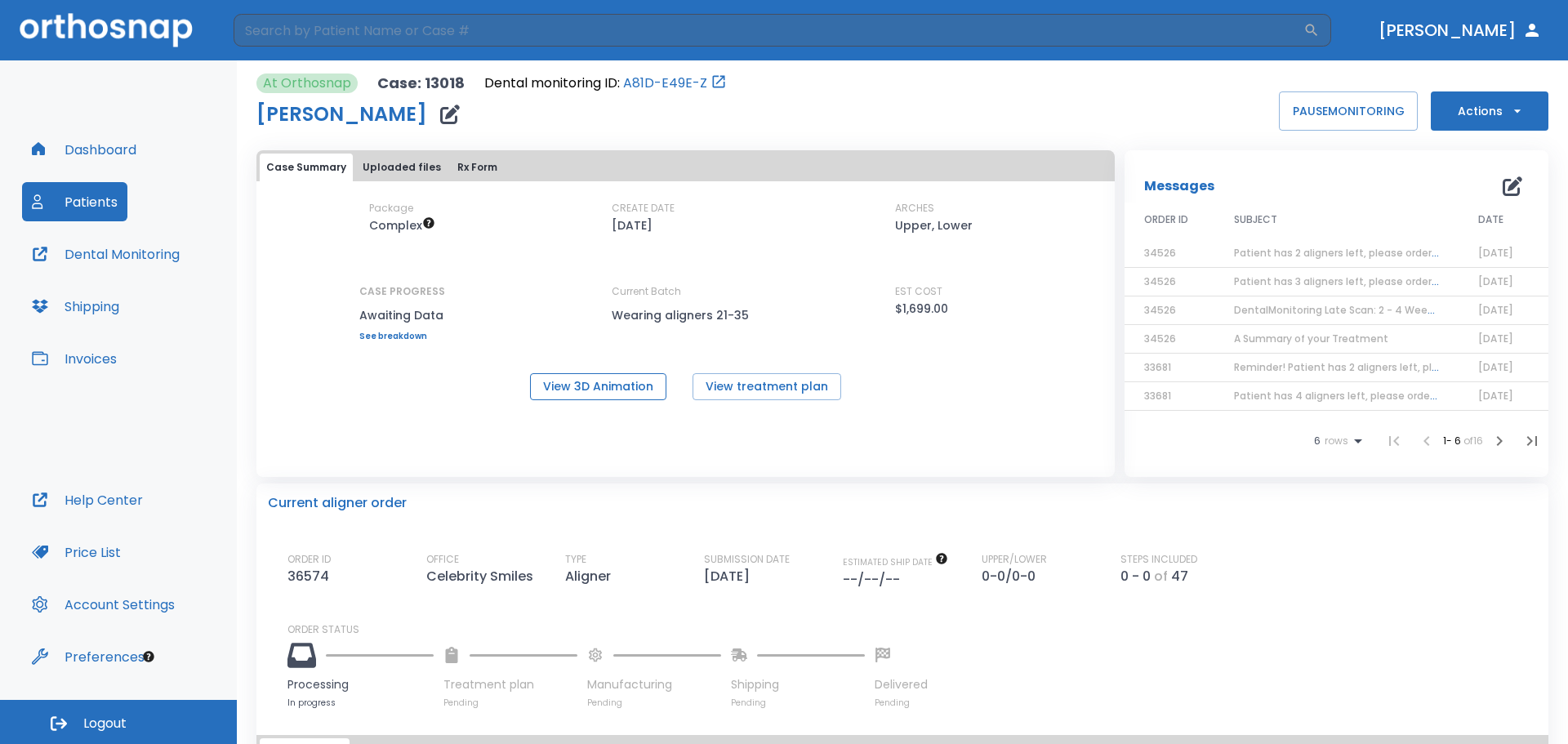
click at [606, 386] on button "View 3D Animation" at bounding box center [598, 386] width 137 height 27
click at [108, 493] on button "Help Center" at bounding box center [88, 500] width 131 height 40
